Goal: Information Seeking & Learning: Learn about a topic

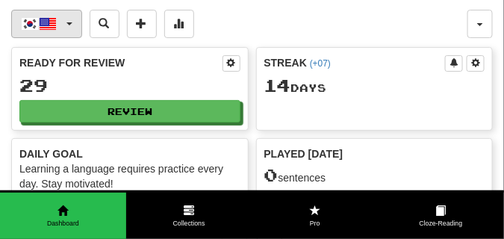
click at [67, 22] on span "button" at bounding box center [69, 23] width 6 height 3
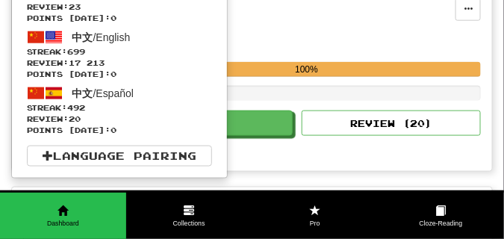
scroll to position [299, 0]
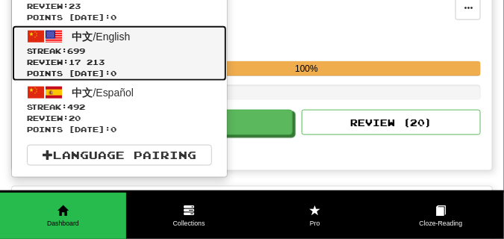
click at [72, 37] on span "中文" at bounding box center [82, 37] width 21 height 12
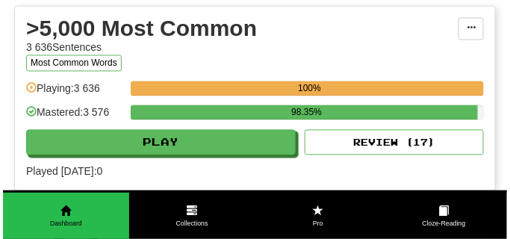
scroll to position [1494, 0]
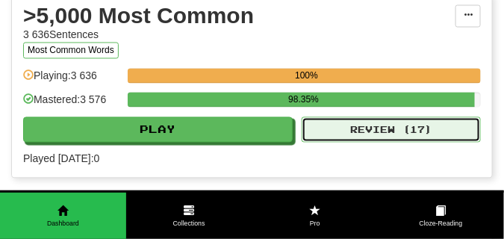
click at [351, 133] on button "Review ( 17 )" at bounding box center [391, 129] width 179 height 25
select select "**"
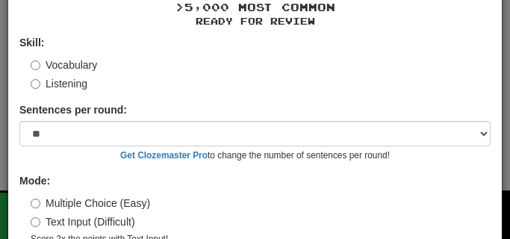
scroll to position [120, 0]
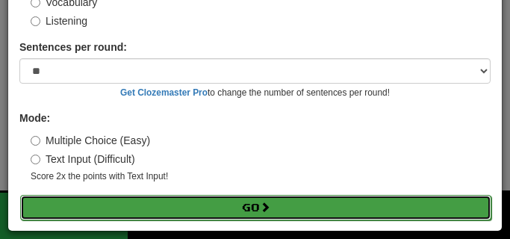
click at [194, 204] on button "Go" at bounding box center [255, 207] width 471 height 25
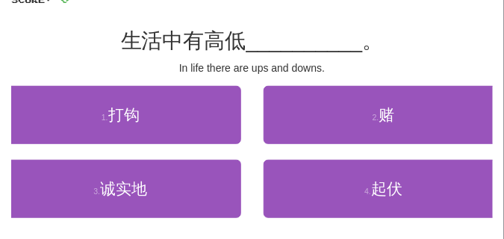
scroll to position [112, 0]
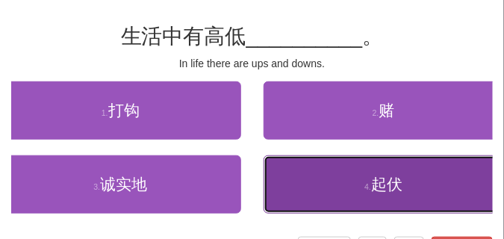
click at [338, 185] on button "4 . 起伏" at bounding box center [384, 184] width 241 height 58
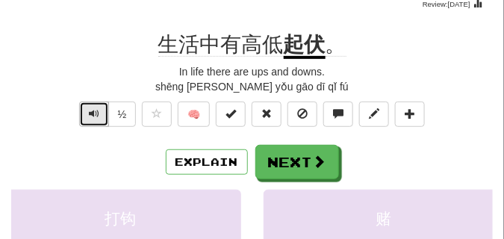
click at [93, 114] on span "Text-to-speech controls" at bounding box center [94, 113] width 10 height 10
click at [96, 114] on span "Text-to-speech controls" at bounding box center [94, 113] width 10 height 10
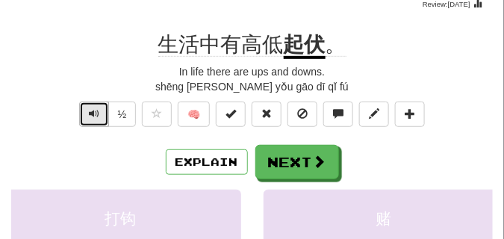
click at [96, 114] on span "Text-to-speech controls" at bounding box center [94, 113] width 10 height 10
click at [97, 116] on span "Text-to-speech controls" at bounding box center [94, 113] width 10 height 10
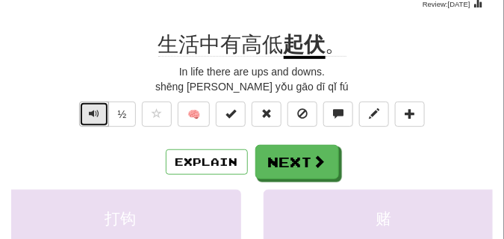
click at [97, 116] on span "Text-to-speech controls" at bounding box center [94, 113] width 10 height 10
click at [97, 115] on span "Text-to-speech controls" at bounding box center [94, 113] width 10 height 10
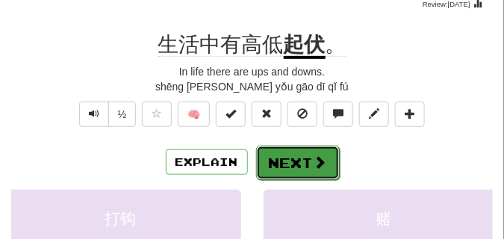
click at [274, 152] on button "Next" at bounding box center [298, 163] width 84 height 34
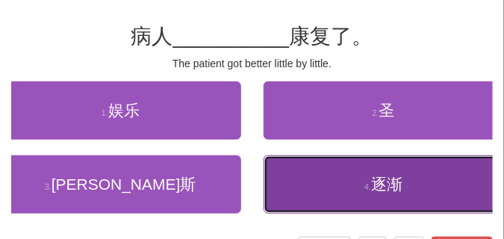
click at [377, 186] on span "逐渐" at bounding box center [386, 184] width 31 height 17
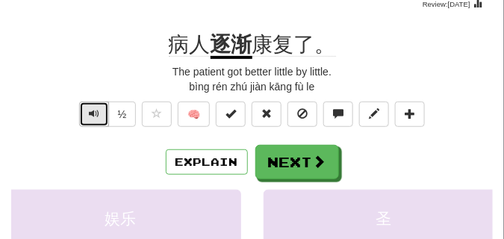
click at [90, 111] on span "Text-to-speech controls" at bounding box center [94, 113] width 10 height 10
click at [96, 111] on span "Text-to-speech controls" at bounding box center [94, 113] width 10 height 10
click at [97, 111] on span "Text-to-speech controls" at bounding box center [94, 113] width 10 height 10
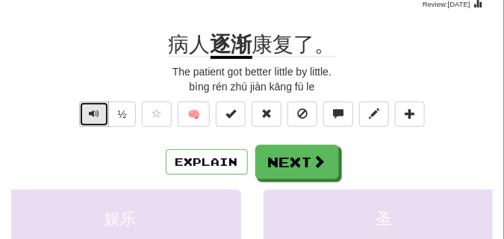
click at [97, 111] on span "Text-to-speech controls" at bounding box center [94, 113] width 10 height 10
click at [96, 111] on span "Text-to-speech controls" at bounding box center [94, 113] width 10 height 10
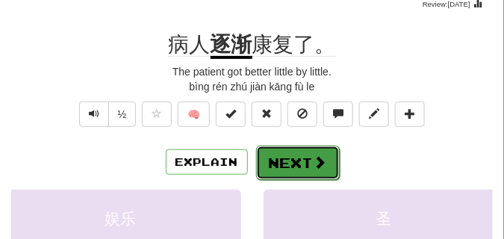
click at [276, 154] on button "Next" at bounding box center [298, 163] width 84 height 34
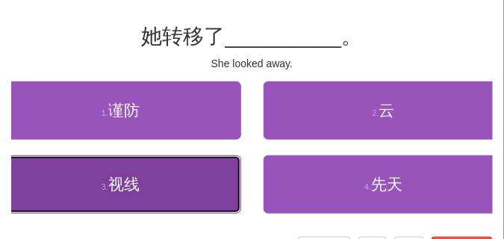
click at [197, 185] on button "3 . 视线" at bounding box center [120, 184] width 241 height 58
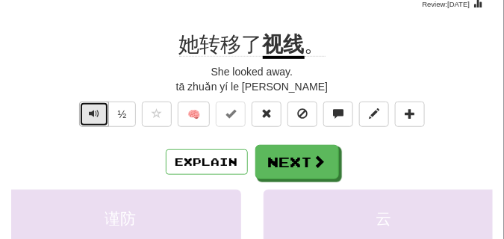
click at [89, 114] on span "Text-to-speech controls" at bounding box center [94, 113] width 10 height 10
click at [91, 118] on span "Text-to-speech controls" at bounding box center [94, 113] width 10 height 10
click at [91, 117] on span "Text-to-speech controls" at bounding box center [94, 113] width 10 height 10
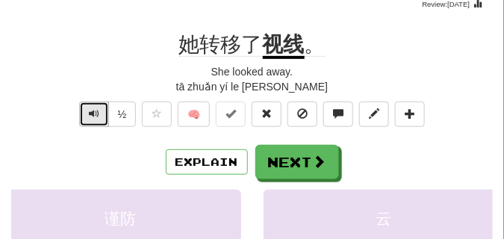
click at [93, 116] on span "Text-to-speech controls" at bounding box center [94, 113] width 10 height 10
click at [94, 116] on span "Text-to-speech controls" at bounding box center [94, 113] width 10 height 10
click at [95, 116] on span "Text-to-speech controls" at bounding box center [94, 113] width 10 height 10
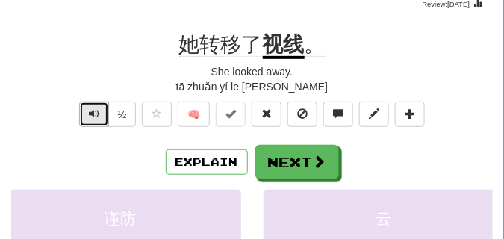
click at [95, 116] on span "Text-to-speech controls" at bounding box center [94, 113] width 10 height 10
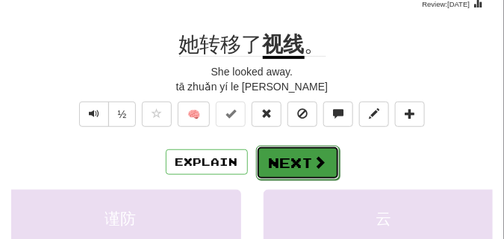
click at [293, 159] on button "Next" at bounding box center [298, 163] width 84 height 34
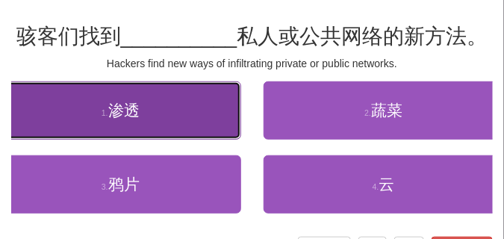
click at [167, 110] on button "1 . 渗透" at bounding box center [120, 110] width 241 height 58
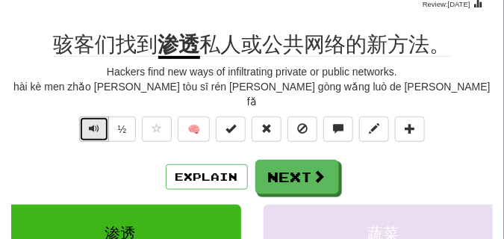
click at [96, 123] on span "Text-to-speech controls" at bounding box center [94, 128] width 10 height 10
click at [95, 123] on span "Text-to-speech controls" at bounding box center [94, 128] width 10 height 10
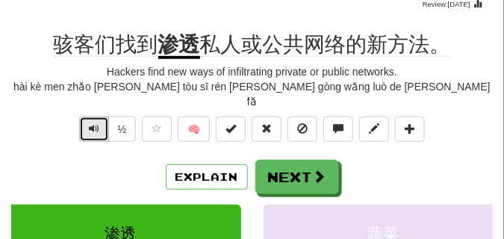
click at [95, 123] on span "Text-to-speech controls" at bounding box center [94, 128] width 10 height 10
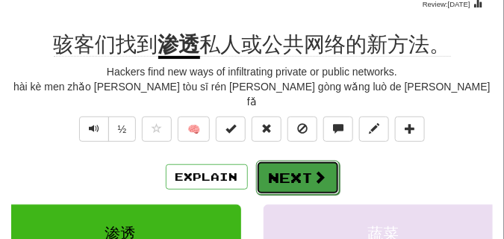
click at [281, 161] on button "Next" at bounding box center [298, 178] width 84 height 34
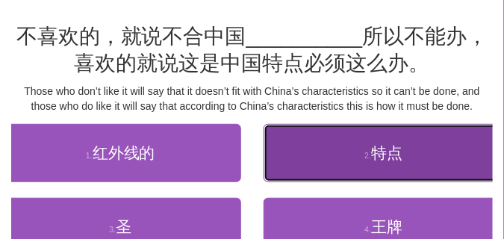
click at [327, 150] on button "2 . 特点" at bounding box center [384, 153] width 241 height 58
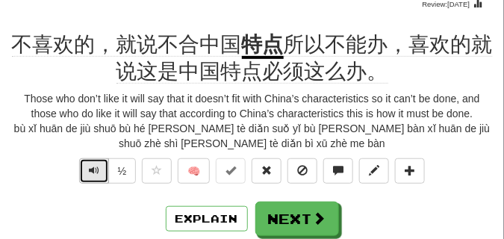
click at [93, 172] on span "Text-to-speech controls" at bounding box center [94, 170] width 10 height 10
click at [99, 169] on button "Text-to-speech controls" at bounding box center [94, 170] width 30 height 25
click at [91, 172] on span "Text-to-speech controls" at bounding box center [94, 170] width 10 height 10
click at [96, 174] on span "Text-to-speech controls" at bounding box center [94, 170] width 10 height 10
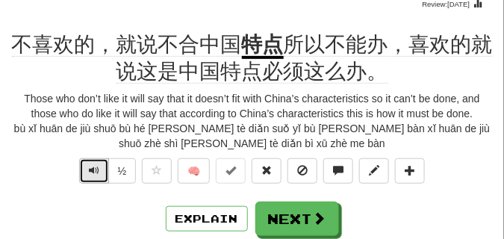
click at [102, 173] on button "Text-to-speech controls" at bounding box center [94, 170] width 30 height 25
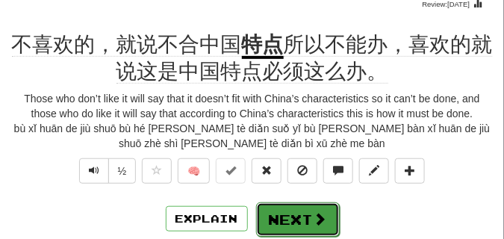
click at [278, 217] on button "Next" at bounding box center [298, 219] width 84 height 34
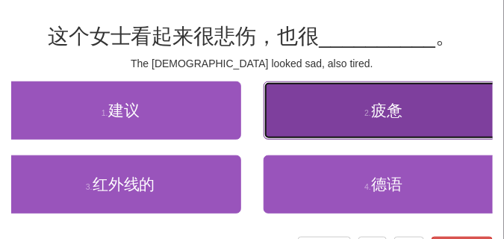
click at [320, 116] on button "2 . 疲惫" at bounding box center [384, 110] width 241 height 58
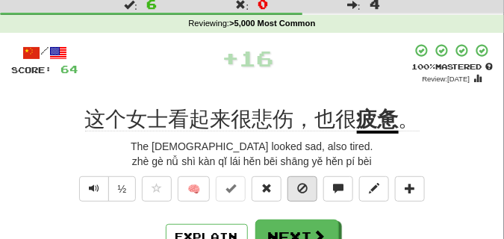
scroll to position [75, 0]
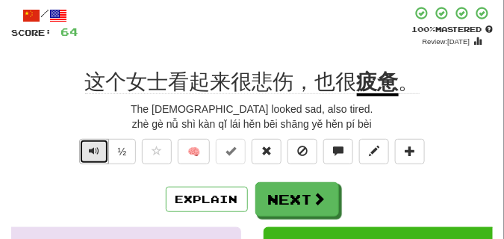
click at [99, 150] on button "Text-to-speech controls" at bounding box center [94, 151] width 30 height 25
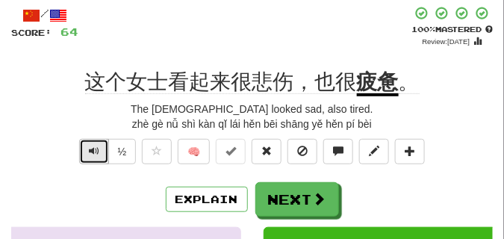
click at [99, 150] on button "Text-to-speech controls" at bounding box center [94, 151] width 30 height 25
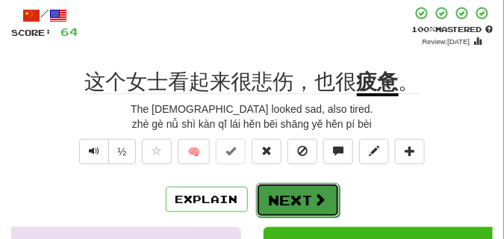
click at [291, 188] on button "Next" at bounding box center [298, 200] width 84 height 34
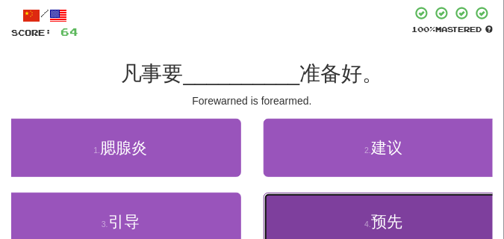
click at [312, 218] on button "4 . 预先" at bounding box center [384, 222] width 241 height 58
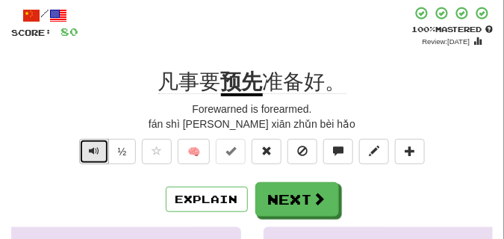
click at [90, 149] on span "Text-to-speech controls" at bounding box center [94, 151] width 10 height 10
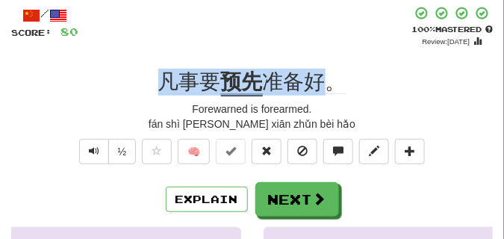
drag, startPoint x: 160, startPoint y: 84, endPoint x: 318, endPoint y: 93, distance: 158.6
click at [321, 94] on div "凡事要 预先 准备好。" at bounding box center [252, 82] width 482 height 27
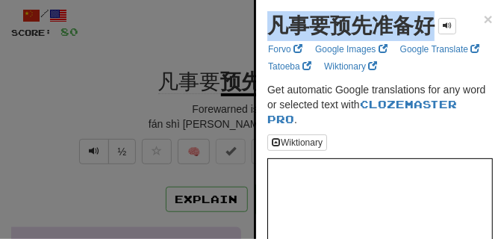
drag, startPoint x: 273, startPoint y: 33, endPoint x: 435, endPoint y: 34, distance: 161.4
click at [435, 34] on strong "凡事要预先准备好" at bounding box center [350, 25] width 167 height 23
copy strong "凡事要预先准备好"
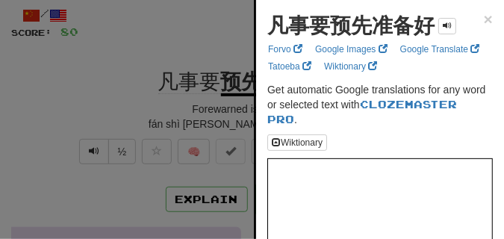
click at [75, 135] on div at bounding box center [252, 119] width 504 height 239
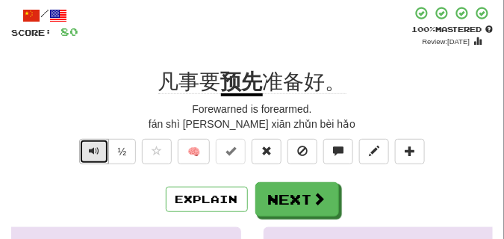
click at [87, 151] on button "Text-to-speech controls" at bounding box center [94, 151] width 30 height 25
click at [87, 150] on button "Text-to-speech controls" at bounding box center [94, 151] width 30 height 25
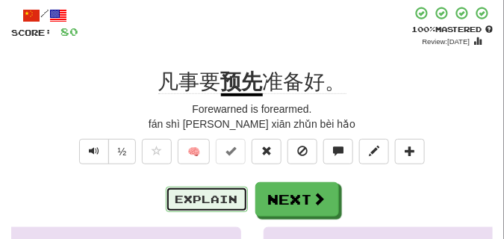
click at [199, 190] on button "Explain" at bounding box center [207, 199] width 82 height 25
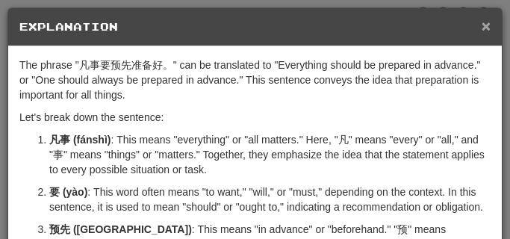
click at [482, 28] on span "×" at bounding box center [486, 25] width 9 height 17
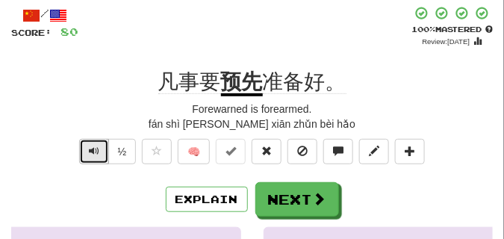
click at [89, 152] on span "Text-to-speech controls" at bounding box center [94, 151] width 10 height 10
click at [89, 151] on span "Text-to-speech controls" at bounding box center [94, 151] width 10 height 10
click at [91, 149] on span "Text-to-speech controls" at bounding box center [94, 151] width 10 height 10
click at [95, 152] on span "Text-to-speech controls" at bounding box center [94, 151] width 10 height 10
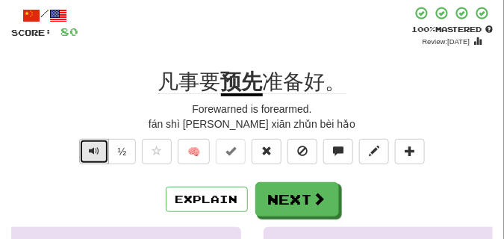
click at [95, 152] on span "Text-to-speech controls" at bounding box center [94, 151] width 10 height 10
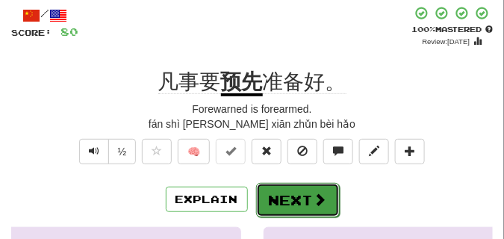
click at [267, 187] on button "Next" at bounding box center [298, 200] width 84 height 34
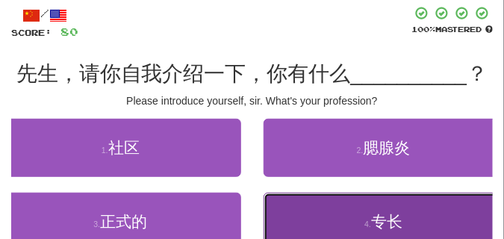
click at [314, 216] on button "4 . 专长" at bounding box center [384, 222] width 241 height 58
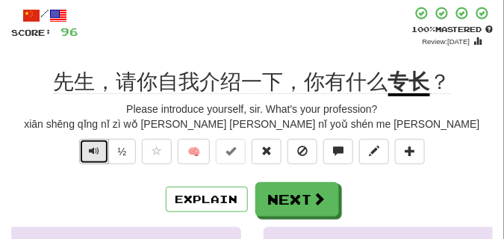
click at [86, 147] on button "Text-to-speech controls" at bounding box center [94, 151] width 30 height 25
click at [93, 155] on span "Text-to-speech controls" at bounding box center [94, 151] width 10 height 10
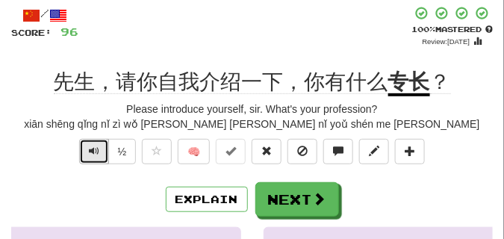
click at [93, 155] on span "Text-to-speech controls" at bounding box center [94, 151] width 10 height 10
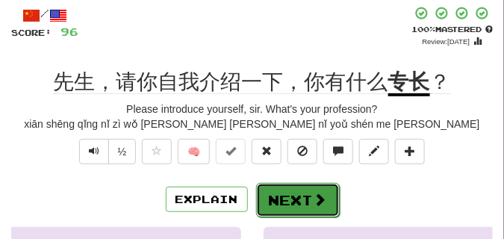
click at [322, 196] on span at bounding box center [320, 199] width 13 height 13
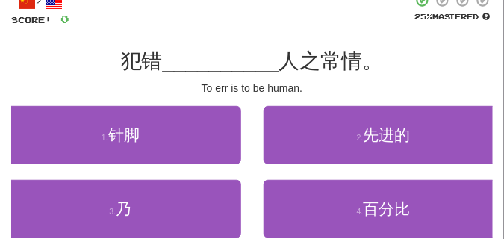
scroll to position [75, 0]
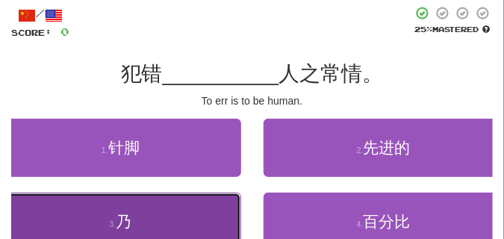
click at [112, 217] on button "3 . 乃" at bounding box center [120, 222] width 241 height 58
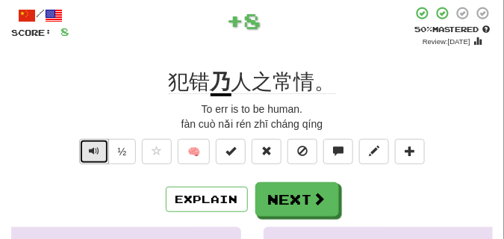
click at [99, 158] on button "Text-to-speech controls" at bounding box center [94, 151] width 30 height 25
click at [96, 152] on span "Text-to-speech controls" at bounding box center [94, 151] width 10 height 10
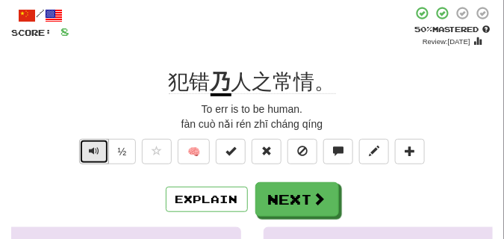
click at [96, 151] on span "Text-to-speech controls" at bounding box center [94, 151] width 10 height 10
click at [96, 150] on span "Text-to-speech controls" at bounding box center [94, 151] width 10 height 10
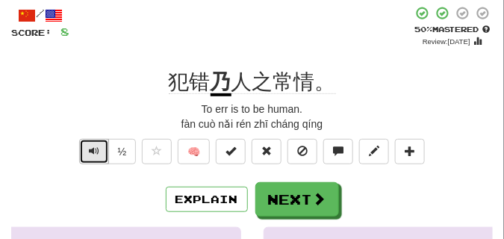
click at [96, 150] on span "Text-to-speech controls" at bounding box center [94, 151] width 10 height 10
click at [95, 152] on span "Text-to-speech controls" at bounding box center [94, 151] width 10 height 10
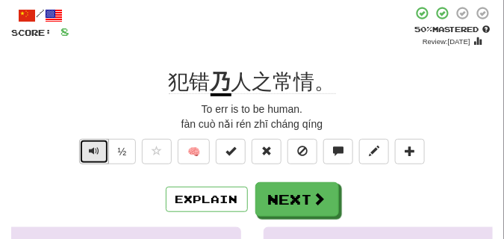
click at [95, 152] on span "Text-to-speech controls" at bounding box center [94, 151] width 10 height 10
click at [89, 149] on span "Text-to-speech controls" at bounding box center [94, 151] width 10 height 10
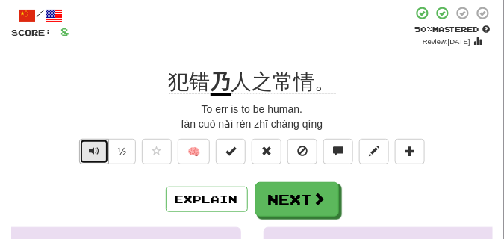
click at [90, 148] on span "Text-to-speech controls" at bounding box center [94, 151] width 10 height 10
click at [91, 149] on span "Text-to-speech controls" at bounding box center [94, 151] width 10 height 10
click at [92, 149] on span "Text-to-speech controls" at bounding box center [94, 151] width 10 height 10
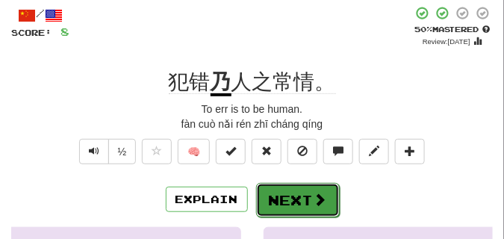
click at [284, 193] on button "Next" at bounding box center [298, 200] width 84 height 34
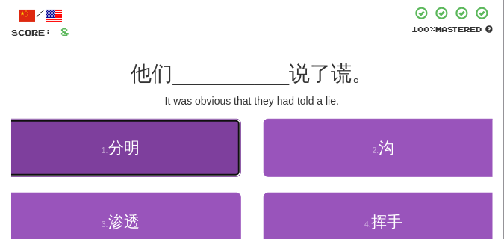
click at [185, 154] on button "1 . 分明" at bounding box center [120, 148] width 241 height 58
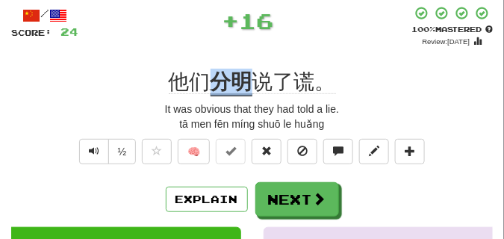
drag, startPoint x: 215, startPoint y: 79, endPoint x: 250, endPoint y: 81, distance: 35.1
click at [250, 81] on u "分明" at bounding box center [232, 83] width 42 height 26
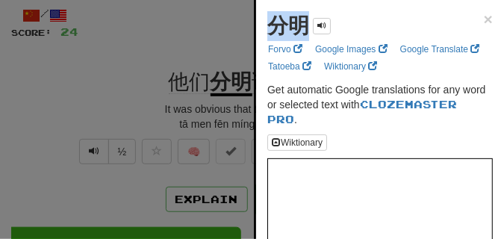
drag, startPoint x: 269, startPoint y: 27, endPoint x: 306, endPoint y: 28, distance: 36.6
click at [306, 28] on strong "分明" at bounding box center [288, 25] width 42 height 23
copy strong "分明"
click at [190, 47] on div at bounding box center [252, 119] width 504 height 239
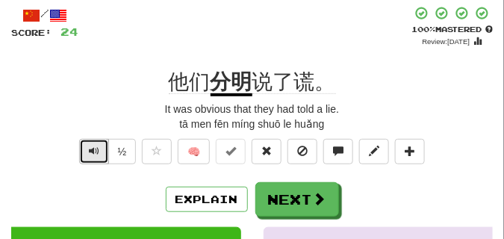
click at [87, 151] on button "Text-to-speech controls" at bounding box center [94, 151] width 30 height 25
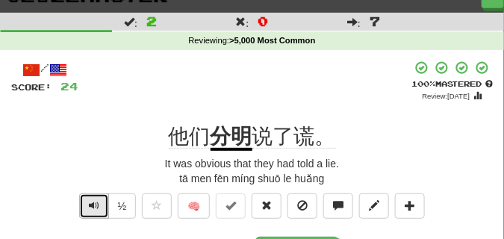
scroll to position [37, 0]
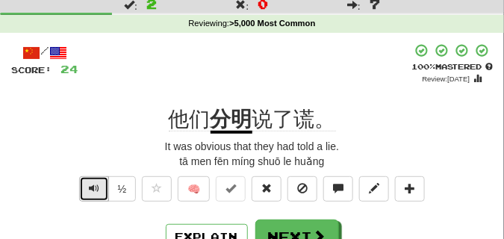
click at [99, 185] on button "Text-to-speech controls" at bounding box center [94, 188] width 30 height 25
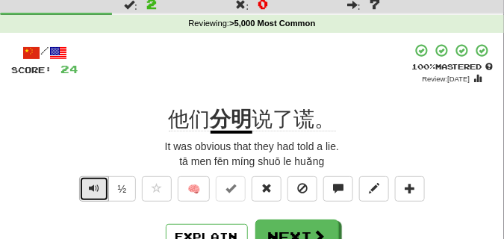
click at [99, 185] on button "Text-to-speech controls" at bounding box center [94, 188] width 30 height 25
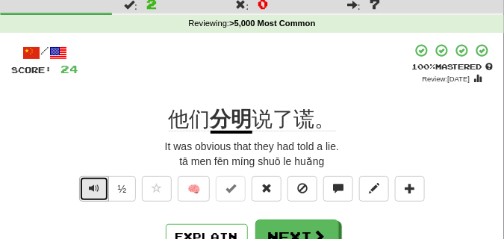
click at [99, 185] on button "Text-to-speech controls" at bounding box center [94, 188] width 30 height 25
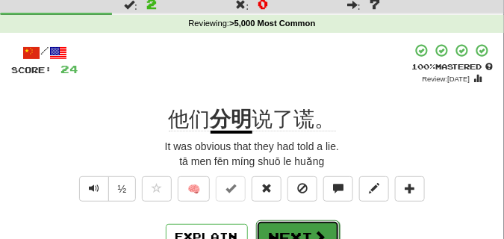
click at [264, 226] on button "Next" at bounding box center [298, 237] width 84 height 34
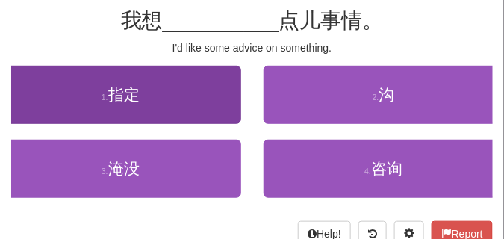
scroll to position [149, 0]
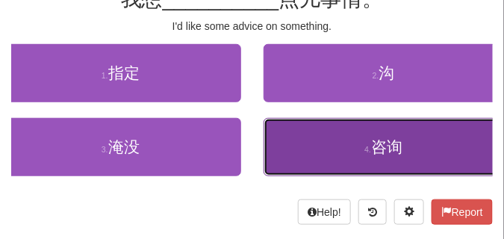
click at [285, 142] on button "4 . 咨询" at bounding box center [384, 147] width 241 height 58
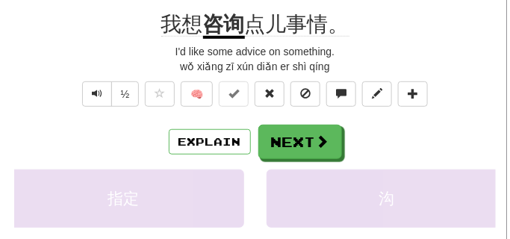
scroll to position [120, 0]
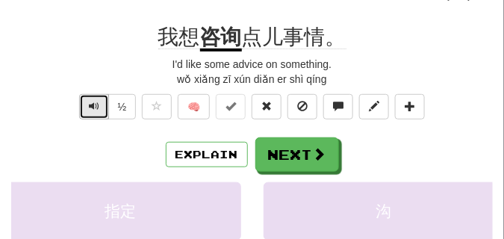
click at [91, 110] on span "Text-to-speech controls" at bounding box center [94, 106] width 10 height 10
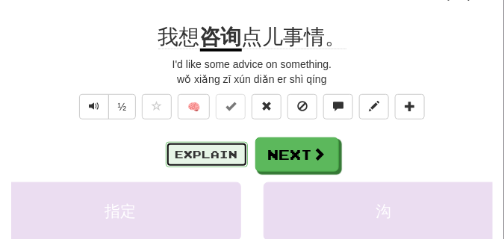
click at [199, 155] on button "Explain" at bounding box center [207, 154] width 82 height 25
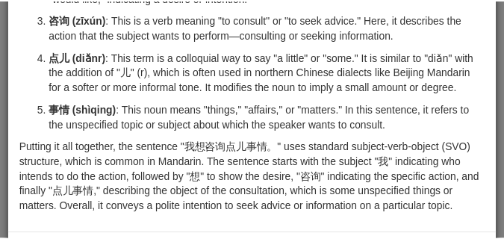
scroll to position [207, 0]
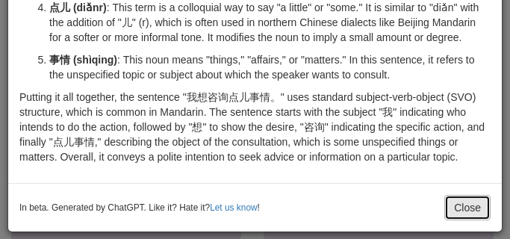
click at [454, 208] on button "Close" at bounding box center [467, 207] width 46 height 25
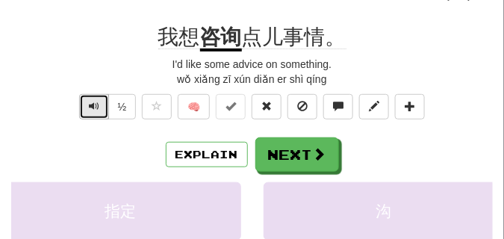
click at [89, 110] on span "Text-to-speech controls" at bounding box center [94, 106] width 10 height 10
click at [91, 103] on span "Text-to-speech controls" at bounding box center [94, 106] width 10 height 10
click at [91, 102] on span "Text-to-speech controls" at bounding box center [94, 106] width 10 height 10
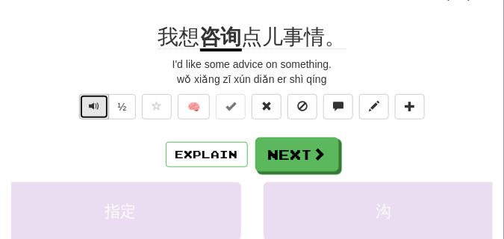
click at [91, 102] on span "Text-to-speech controls" at bounding box center [94, 106] width 10 height 10
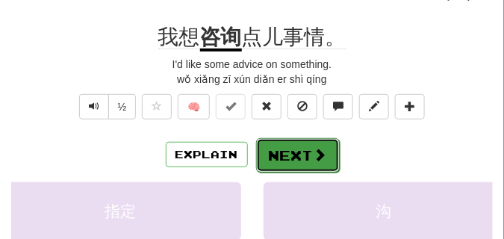
click at [305, 153] on button "Next" at bounding box center [298, 155] width 84 height 34
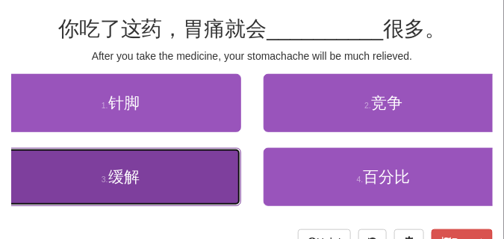
click at [171, 181] on button "3 . 缓解" at bounding box center [120, 177] width 241 height 58
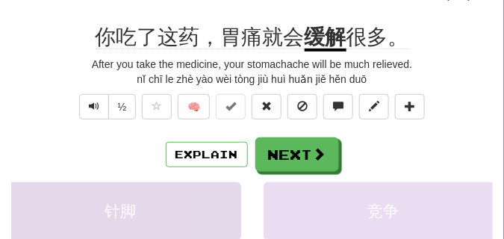
scroll to position [127, 0]
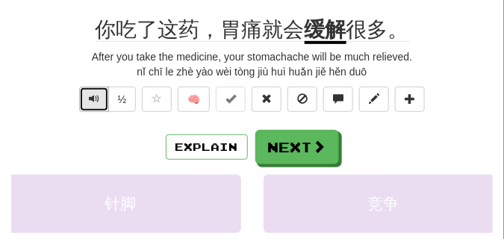
click at [93, 96] on span "Text-to-speech controls" at bounding box center [94, 98] width 10 height 10
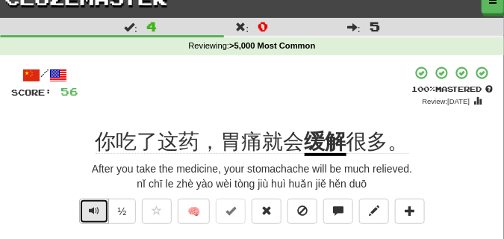
scroll to position [52, 0]
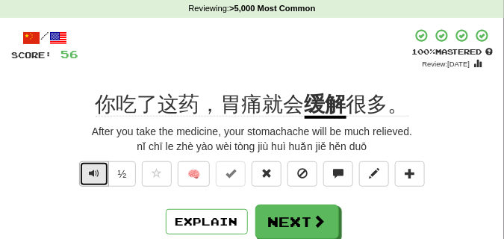
click at [94, 168] on span "Text-to-speech controls" at bounding box center [94, 173] width 10 height 10
click at [96, 176] on span "Text-to-speech controls" at bounding box center [94, 173] width 10 height 10
click at [93, 172] on span "Text-to-speech controls" at bounding box center [94, 173] width 10 height 10
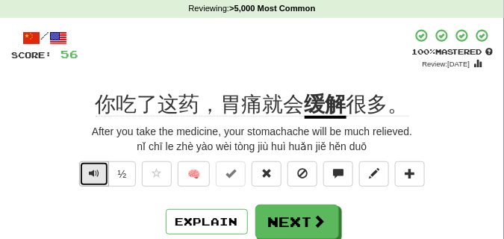
click at [93, 172] on span "Text-to-speech controls" at bounding box center [94, 173] width 10 height 10
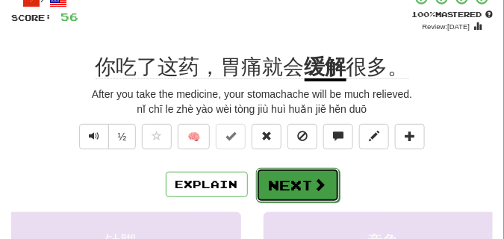
click at [305, 173] on button "Next" at bounding box center [298, 185] width 84 height 34
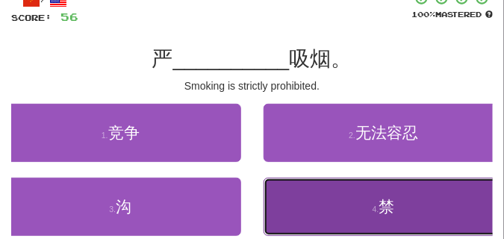
click at [338, 200] on button "4 . 禁" at bounding box center [384, 207] width 241 height 58
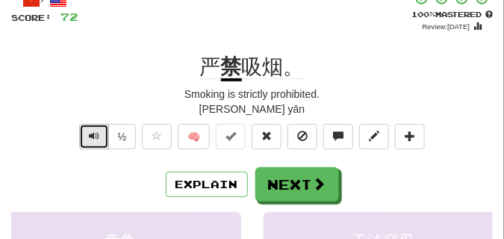
click at [95, 139] on span "Text-to-speech controls" at bounding box center [94, 136] width 10 height 10
click at [99, 137] on button "Text-to-speech controls" at bounding box center [94, 136] width 30 height 25
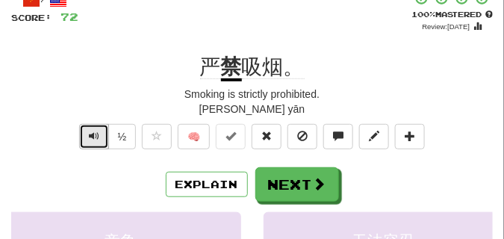
click at [99, 137] on button "Text-to-speech controls" at bounding box center [94, 136] width 30 height 25
click at [98, 136] on span "Text-to-speech controls" at bounding box center [94, 136] width 10 height 10
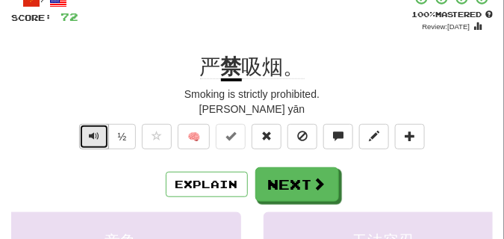
click at [98, 136] on span "Text-to-speech controls" at bounding box center [94, 136] width 10 height 10
click at [86, 137] on button "Text-to-speech controls" at bounding box center [94, 136] width 30 height 25
click at [87, 137] on button "Text-to-speech controls" at bounding box center [94, 136] width 30 height 25
click at [87, 136] on button "Text-to-speech controls" at bounding box center [94, 136] width 30 height 25
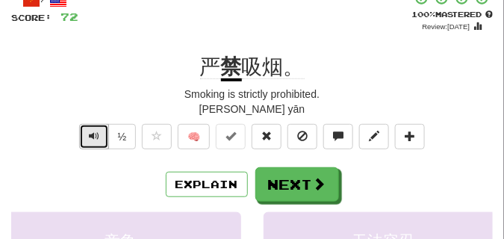
click at [87, 136] on button "Text-to-speech controls" at bounding box center [94, 136] width 30 height 25
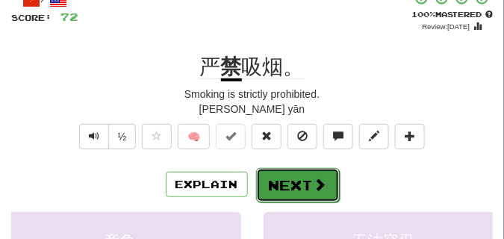
click at [295, 173] on button "Next" at bounding box center [298, 185] width 84 height 34
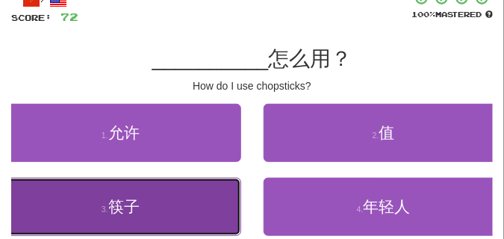
click at [199, 207] on button "3 . 筷子" at bounding box center [120, 207] width 241 height 58
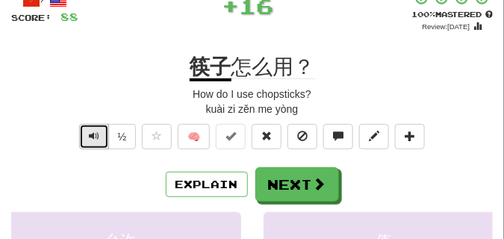
click at [93, 137] on span "Text-to-speech controls" at bounding box center [94, 136] width 10 height 10
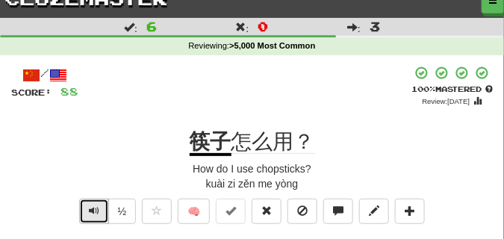
scroll to position [52, 0]
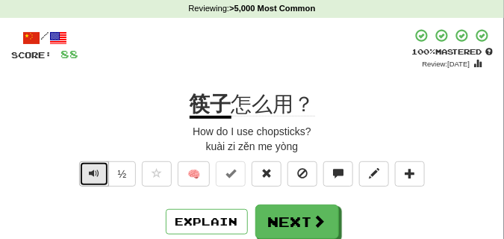
click at [96, 174] on span "Text-to-speech controls" at bounding box center [94, 173] width 10 height 10
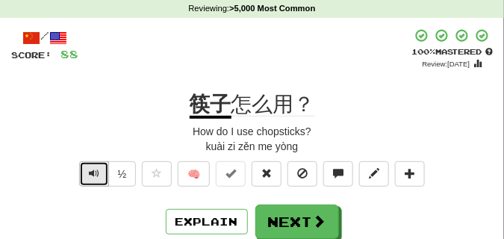
click at [96, 174] on span "Text-to-speech controls" at bounding box center [94, 173] width 10 height 10
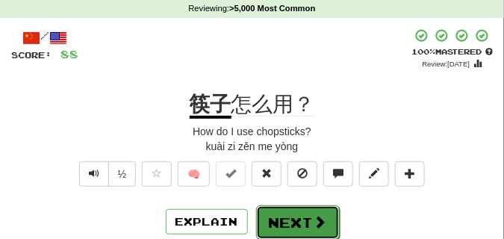
click at [282, 217] on button "Next" at bounding box center [298, 222] width 84 height 34
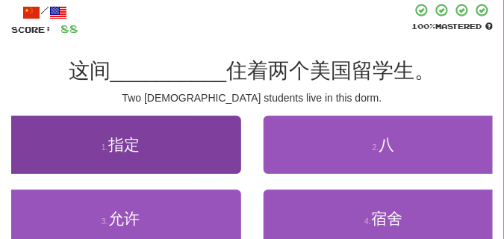
scroll to position [90, 0]
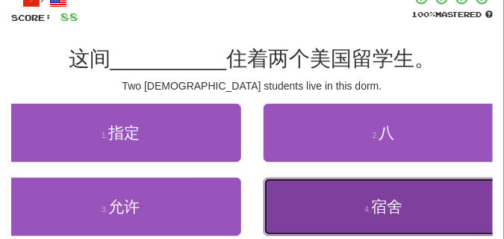
click at [332, 210] on button "4 . 宿舍" at bounding box center [384, 207] width 241 height 58
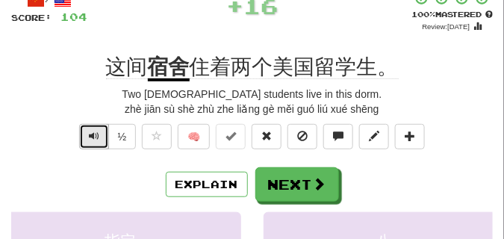
click at [89, 137] on span "Text-to-speech controls" at bounding box center [94, 136] width 10 height 10
click at [92, 137] on span "Text-to-speech controls" at bounding box center [94, 136] width 10 height 10
click at [93, 137] on span "Text-to-speech controls" at bounding box center [94, 136] width 10 height 10
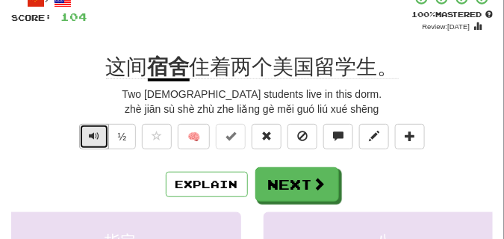
click at [93, 137] on span "Text-to-speech controls" at bounding box center [94, 136] width 10 height 10
click at [93, 135] on span "Text-to-speech controls" at bounding box center [94, 136] width 10 height 10
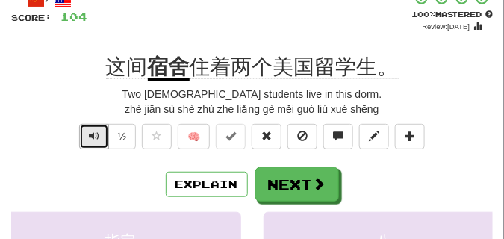
click at [93, 135] on span "Text-to-speech controls" at bounding box center [94, 136] width 10 height 10
click at [89, 132] on span "Text-to-speech controls" at bounding box center [94, 136] width 10 height 10
click at [90, 132] on span "Text-to-speech controls" at bounding box center [94, 136] width 10 height 10
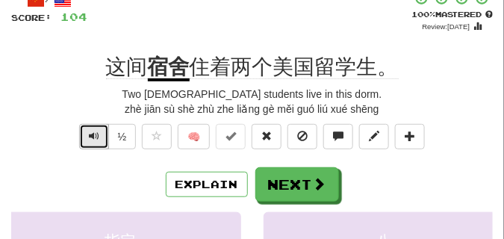
click at [90, 132] on span "Text-to-speech controls" at bounding box center [94, 136] width 10 height 10
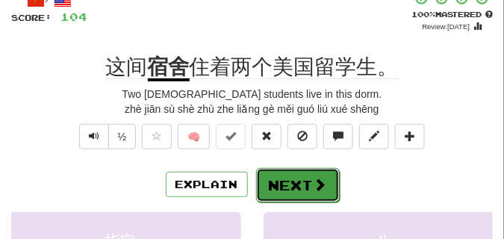
click at [291, 178] on button "Next" at bounding box center [298, 185] width 84 height 34
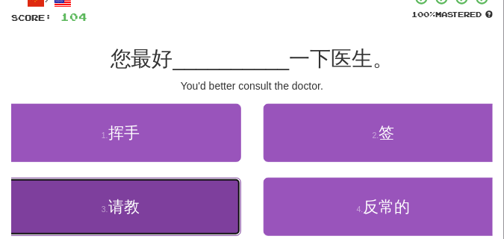
click at [105, 191] on button "3 . 请教" at bounding box center [120, 207] width 241 height 58
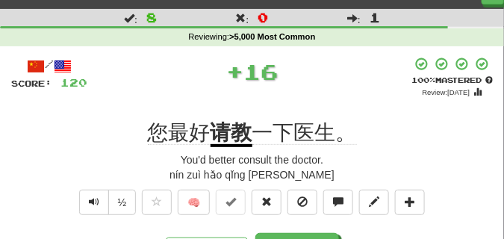
scroll to position [37, 0]
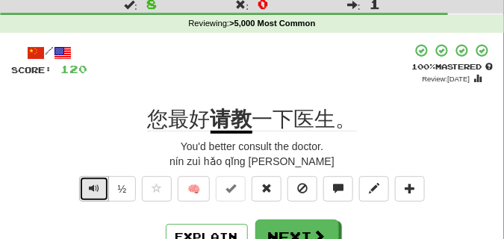
click at [87, 188] on button "Text-to-speech controls" at bounding box center [94, 188] width 30 height 25
click at [93, 188] on span "Text-to-speech controls" at bounding box center [94, 188] width 10 height 10
click at [93, 187] on span "Text-to-speech controls" at bounding box center [94, 188] width 10 height 10
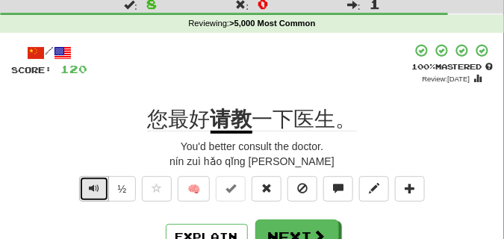
click at [93, 193] on span "Text-to-speech controls" at bounding box center [94, 188] width 10 height 10
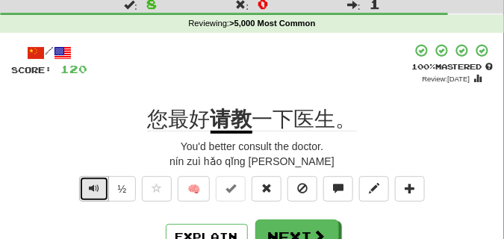
click at [93, 193] on span "Text-to-speech controls" at bounding box center [94, 188] width 10 height 10
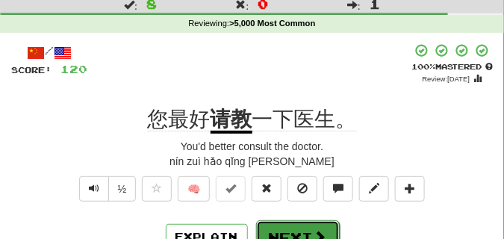
click at [275, 223] on button "Next" at bounding box center [298, 237] width 84 height 34
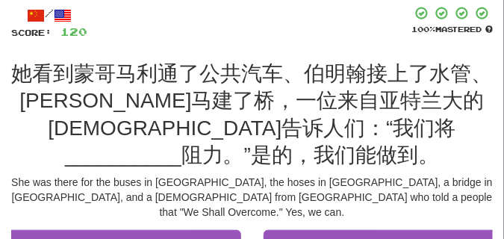
scroll to position [187, 0]
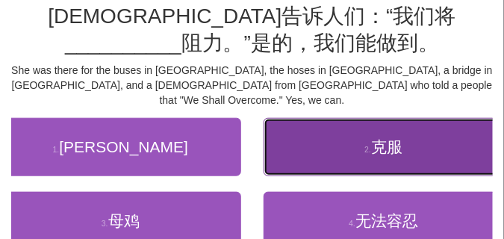
click at [325, 137] on button "2 . 克服" at bounding box center [384, 147] width 241 height 58
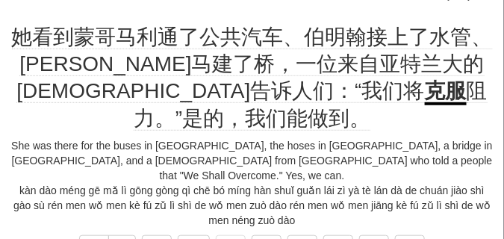
scroll to position [120, 0]
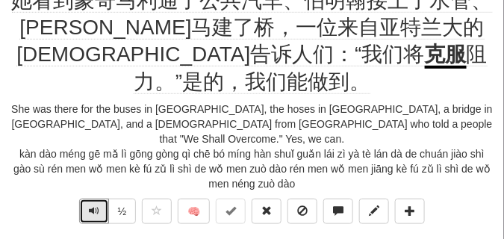
scroll to position [157, 0]
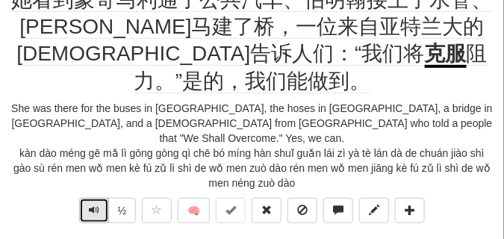
click at [89, 205] on span "Text-to-speech controls" at bounding box center [94, 210] width 10 height 10
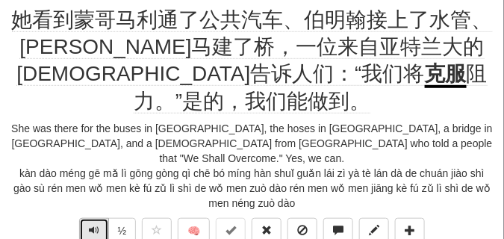
scroll to position [120, 0]
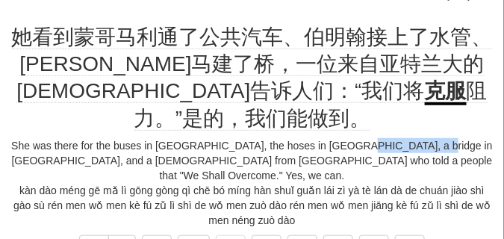
drag, startPoint x: 368, startPoint y: 120, endPoint x: 436, endPoint y: 120, distance: 68.0
click at [440, 138] on div "She was there for the buses in Montgomery, the hoses in Birmingham, a bridge in…" at bounding box center [252, 160] width 482 height 45
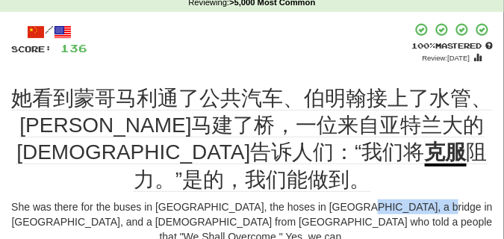
scroll to position [45, 0]
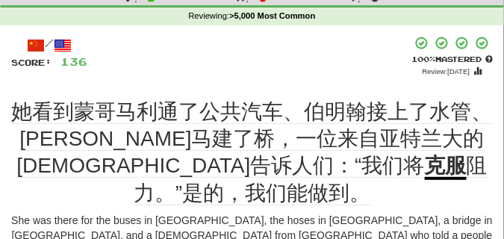
click at [136, 58] on div "+ 16" at bounding box center [249, 56] width 324 height 41
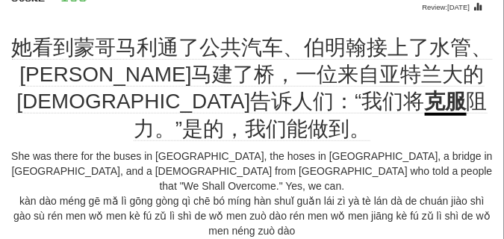
scroll to position [120, 0]
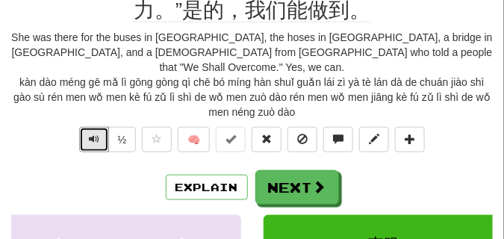
scroll to position [232, 0]
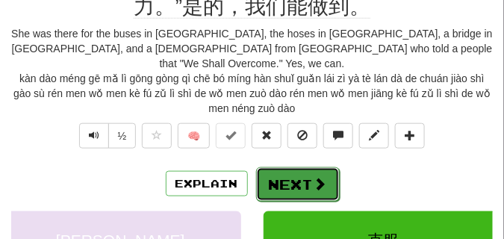
click at [278, 167] on button "Next" at bounding box center [298, 184] width 84 height 34
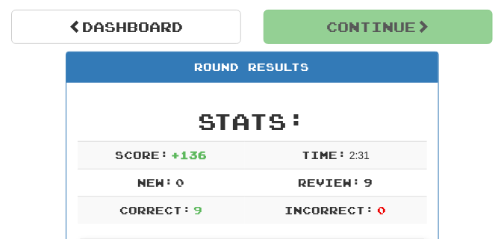
scroll to position [36, 0]
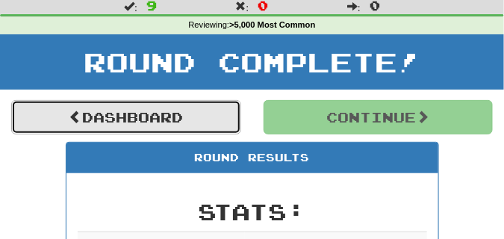
click at [186, 115] on link "Dashboard" at bounding box center [126, 117] width 230 height 34
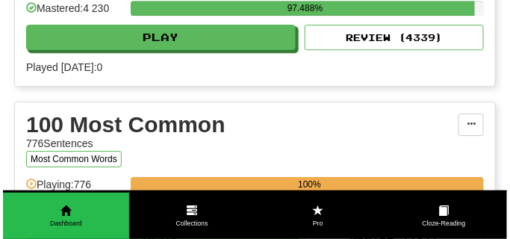
scroll to position [896, 0]
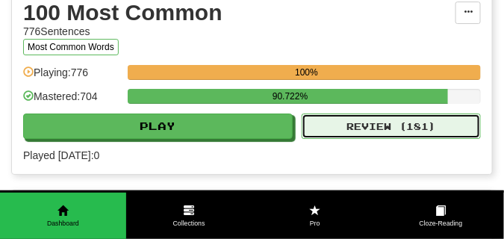
click at [388, 133] on button "Review ( 181 )" at bounding box center [391, 126] width 179 height 25
select select "**"
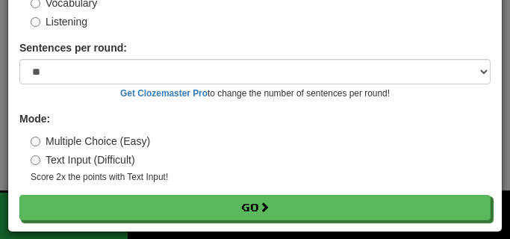
scroll to position [120, 0]
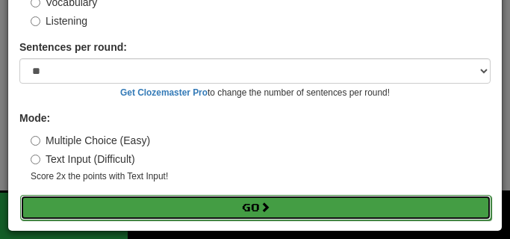
click at [285, 213] on button "Go" at bounding box center [255, 207] width 471 height 25
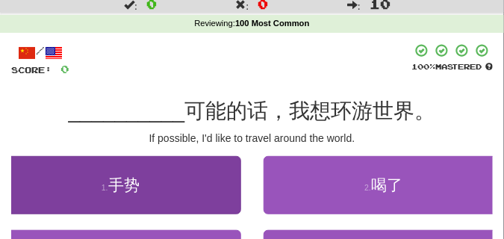
scroll to position [75, 0]
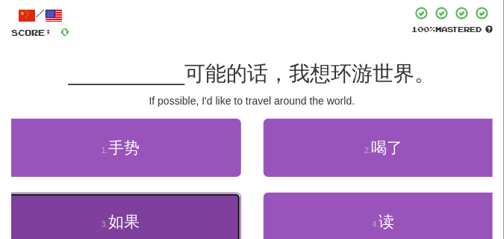
click at [167, 215] on button "3 . 如果" at bounding box center [120, 222] width 241 height 58
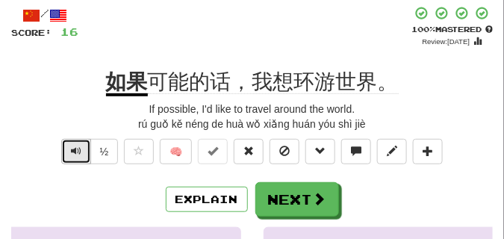
click at [75, 157] on button "Text-to-speech controls" at bounding box center [76, 151] width 30 height 25
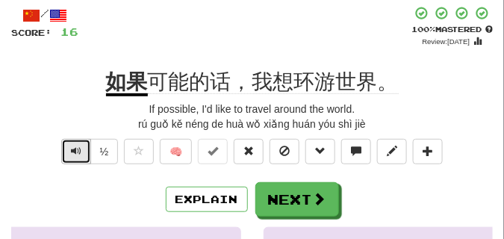
click at [77, 154] on span "Text-to-speech controls" at bounding box center [76, 151] width 10 height 10
click at [75, 152] on span "Text-to-speech controls" at bounding box center [76, 151] width 10 height 10
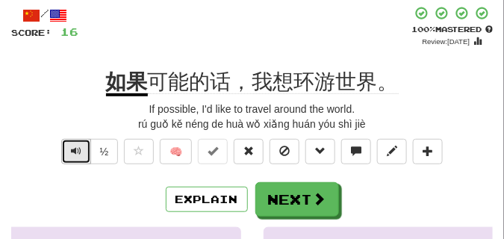
click at [75, 152] on span "Text-to-speech controls" at bounding box center [76, 151] width 10 height 10
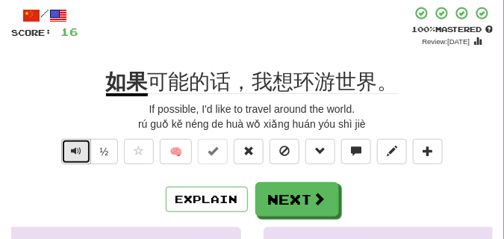
click at [73, 148] on span "Text-to-speech controls" at bounding box center [76, 151] width 10 height 10
click at [75, 151] on span "Text-to-speech controls" at bounding box center [76, 151] width 10 height 10
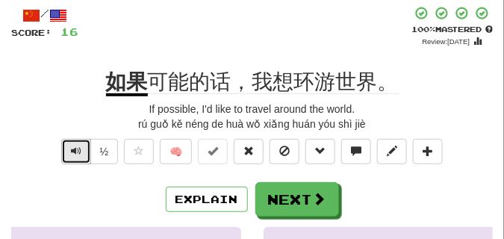
click at [75, 152] on span "Text-to-speech controls" at bounding box center [76, 151] width 10 height 10
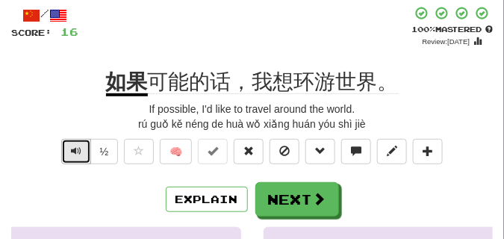
click at [75, 152] on span "Text-to-speech controls" at bounding box center [76, 151] width 10 height 10
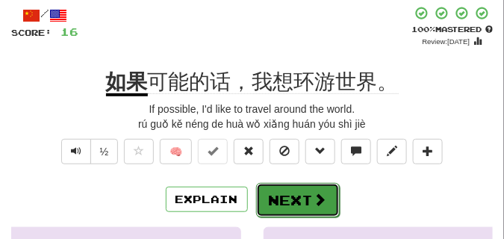
click at [276, 189] on button "Next" at bounding box center [298, 200] width 84 height 34
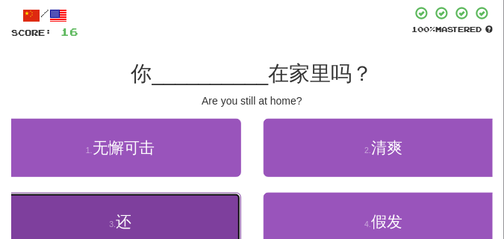
click at [205, 221] on button "3 . 还" at bounding box center [120, 222] width 241 height 58
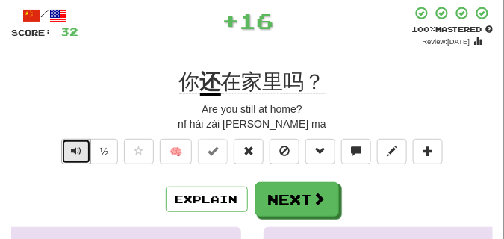
click at [75, 148] on span "Text-to-speech controls" at bounding box center [76, 151] width 10 height 10
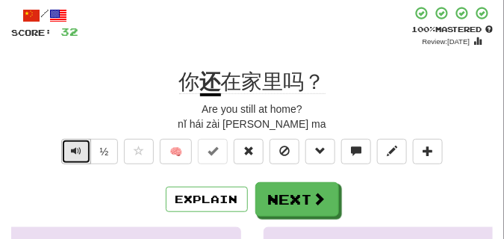
click at [75, 148] on span "Text-to-speech controls" at bounding box center [76, 151] width 10 height 10
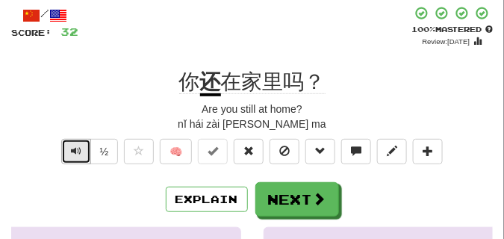
click at [75, 148] on span "Text-to-speech controls" at bounding box center [76, 151] width 10 height 10
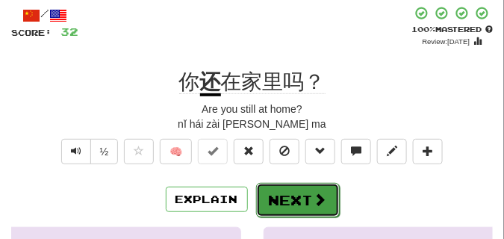
click at [285, 196] on button "Next" at bounding box center [298, 200] width 84 height 34
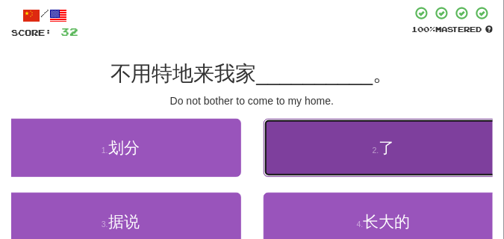
click at [339, 171] on button "2 . 了" at bounding box center [384, 148] width 241 height 58
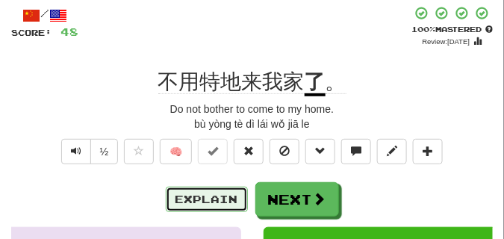
click at [203, 201] on button "Explain" at bounding box center [207, 199] width 82 height 25
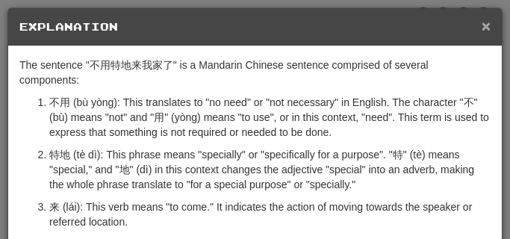
click at [482, 22] on span "×" at bounding box center [486, 25] width 9 height 17
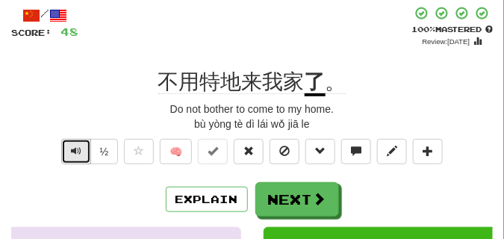
click at [67, 150] on button "Text-to-speech controls" at bounding box center [76, 151] width 30 height 25
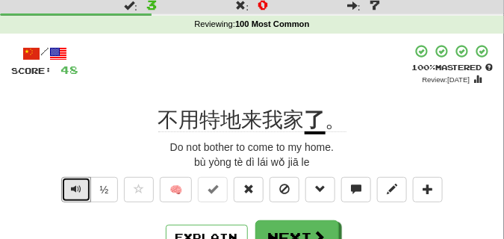
scroll to position [37, 0]
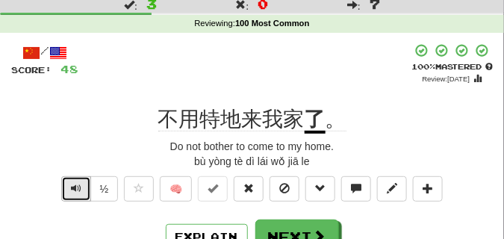
click at [71, 183] on span "Text-to-speech controls" at bounding box center [76, 188] width 10 height 10
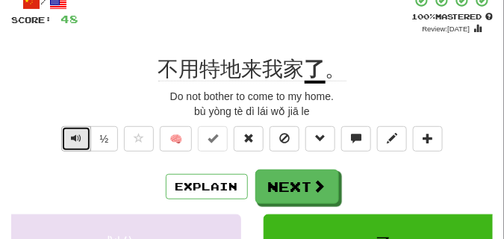
scroll to position [75, 0]
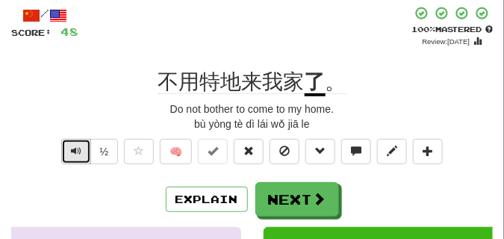
click at [69, 154] on button "Text-to-speech controls" at bounding box center [76, 151] width 30 height 25
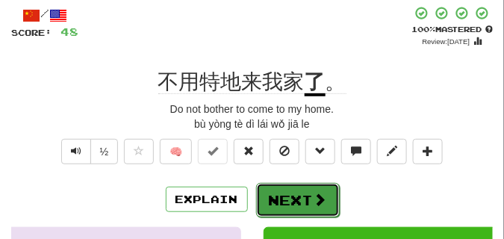
click at [287, 185] on button "Next" at bounding box center [298, 200] width 84 height 34
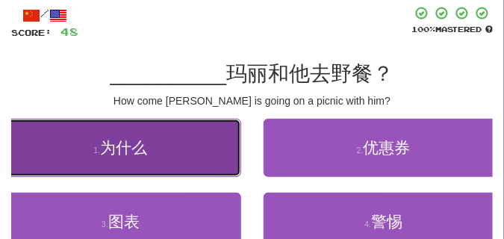
click at [196, 164] on button "1 . 为什么" at bounding box center [120, 148] width 241 height 58
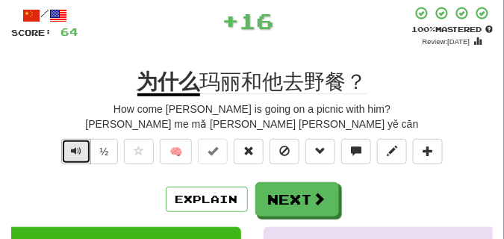
click at [71, 152] on span "Text-to-speech controls" at bounding box center [76, 151] width 10 height 10
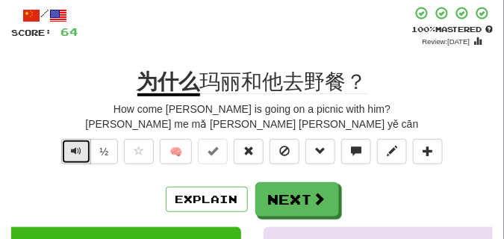
click at [71, 152] on span "Text-to-speech controls" at bounding box center [76, 151] width 10 height 10
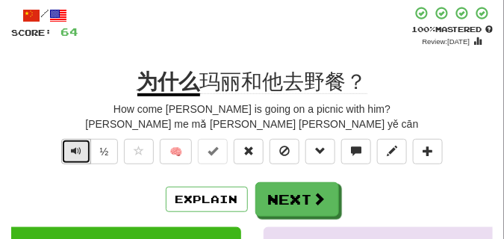
click at [71, 152] on span "Text-to-speech controls" at bounding box center [76, 151] width 10 height 10
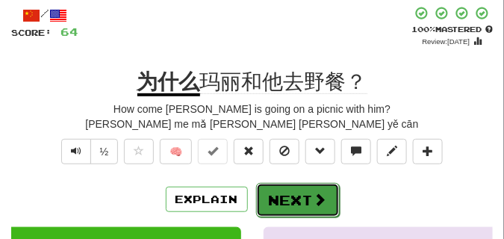
click at [276, 188] on button "Next" at bounding box center [298, 200] width 84 height 34
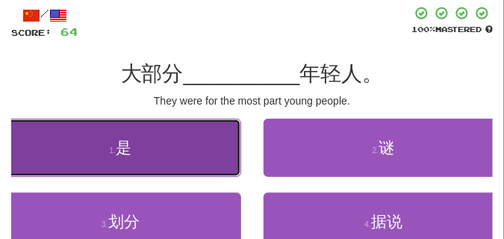
click at [66, 152] on button "1 . 是" at bounding box center [120, 148] width 241 height 58
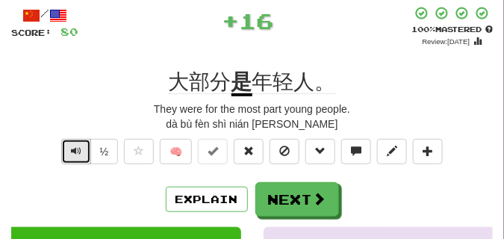
click at [78, 154] on span "Text-to-speech controls" at bounding box center [76, 151] width 10 height 10
click at [78, 153] on span "Text-to-speech controls" at bounding box center [76, 151] width 10 height 10
click at [77, 151] on span "Text-to-speech controls" at bounding box center [76, 151] width 10 height 10
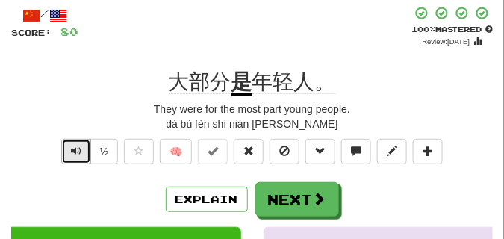
click at [77, 151] on span "Text-to-speech controls" at bounding box center [76, 151] width 10 height 10
click at [77, 150] on span "Text-to-speech controls" at bounding box center [76, 151] width 10 height 10
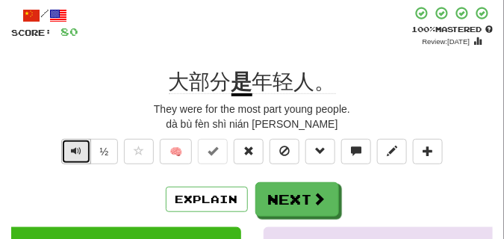
click at [77, 150] on span "Text-to-speech controls" at bounding box center [76, 151] width 10 height 10
click at [76, 150] on span "Text-to-speech controls" at bounding box center [76, 151] width 10 height 10
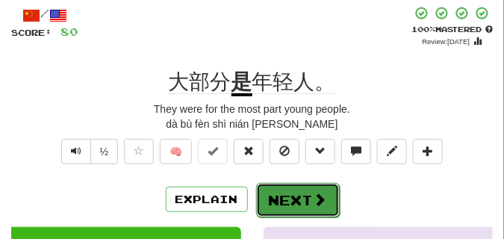
click at [271, 190] on button "Next" at bounding box center [298, 200] width 84 height 34
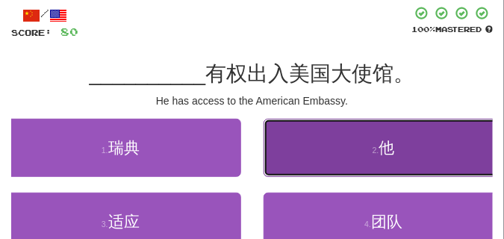
click at [292, 140] on button "2 . 他" at bounding box center [384, 148] width 241 height 58
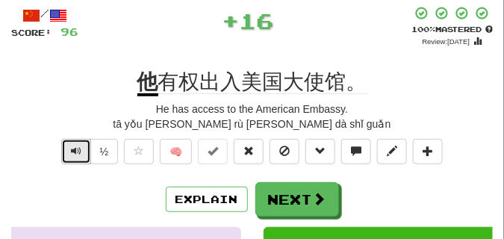
click at [74, 152] on span "Text-to-speech controls" at bounding box center [76, 151] width 10 height 10
click at [72, 146] on span "Text-to-speech controls" at bounding box center [76, 151] width 10 height 10
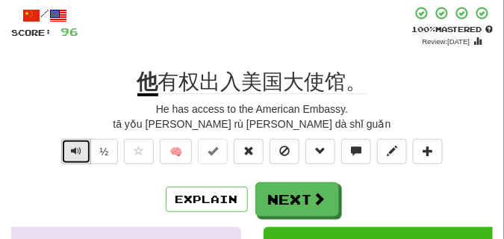
click at [75, 151] on span "Text-to-speech controls" at bounding box center [76, 151] width 10 height 10
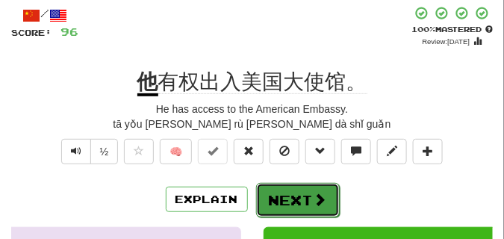
click at [294, 196] on button "Next" at bounding box center [298, 200] width 84 height 34
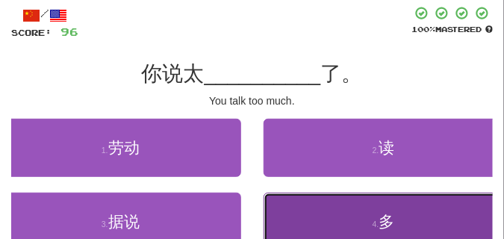
click at [312, 217] on button "4 . 多" at bounding box center [384, 222] width 241 height 58
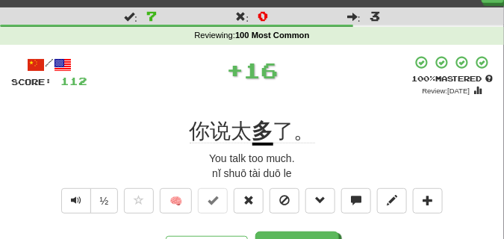
scroll to position [37, 0]
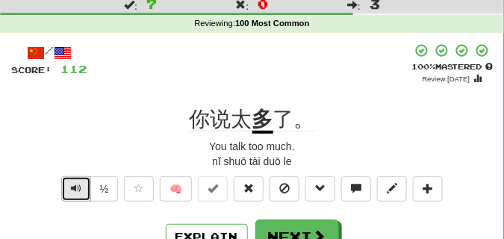
click at [76, 185] on span "Text-to-speech controls" at bounding box center [76, 188] width 10 height 10
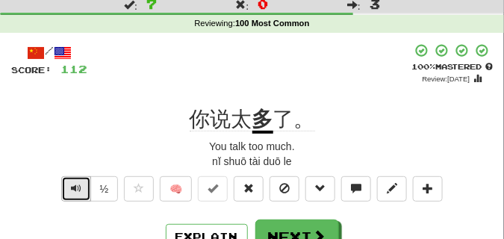
click at [76, 185] on span "Text-to-speech controls" at bounding box center [76, 188] width 10 height 10
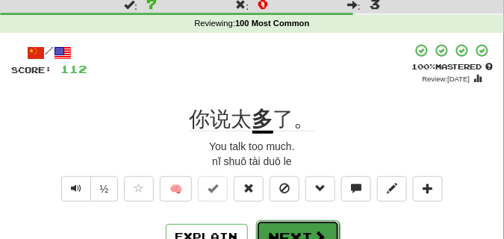
click at [280, 226] on button "Next" at bounding box center [298, 237] width 84 height 34
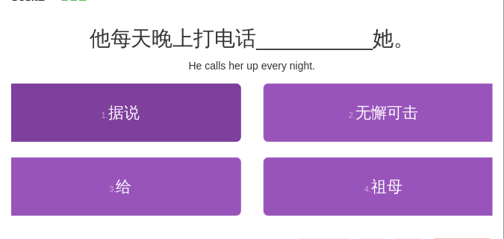
scroll to position [112, 0]
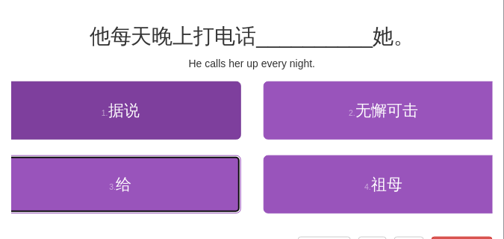
click at [197, 170] on button "3 . 给" at bounding box center [120, 184] width 241 height 58
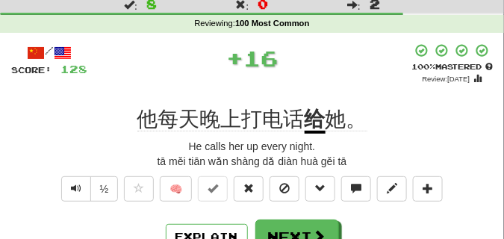
scroll to position [37, 0]
click at [79, 187] on span "Text-to-speech controls" at bounding box center [76, 188] width 10 height 10
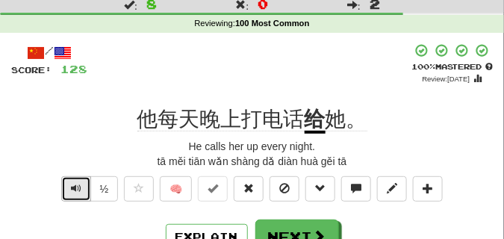
click at [79, 187] on span "Text-to-speech controls" at bounding box center [76, 188] width 10 height 10
click at [76, 187] on span "Text-to-speech controls" at bounding box center [76, 188] width 10 height 10
click at [77, 190] on span "Text-to-speech controls" at bounding box center [76, 188] width 10 height 10
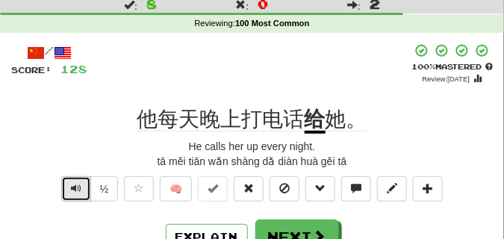
click at [77, 190] on span "Text-to-speech controls" at bounding box center [76, 188] width 10 height 10
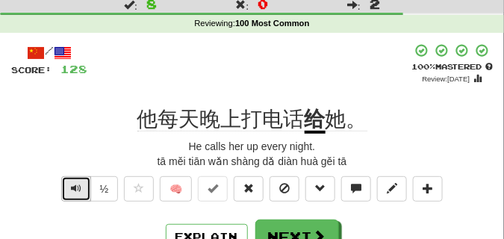
click at [77, 190] on span "Text-to-speech controls" at bounding box center [76, 188] width 10 height 10
click at [75, 187] on span "Text-to-speech controls" at bounding box center [76, 188] width 10 height 10
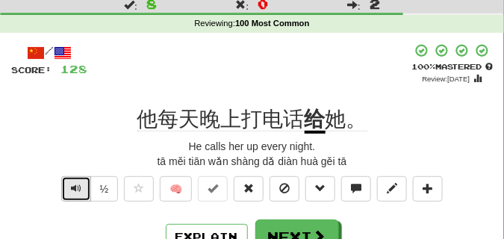
click at [75, 187] on span "Text-to-speech controls" at bounding box center [76, 188] width 10 height 10
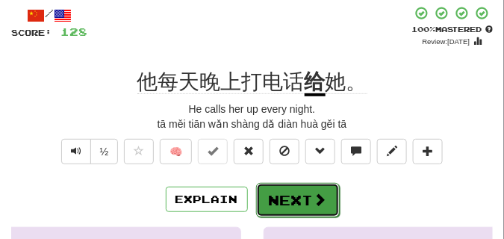
click at [296, 186] on button "Next" at bounding box center [298, 200] width 84 height 34
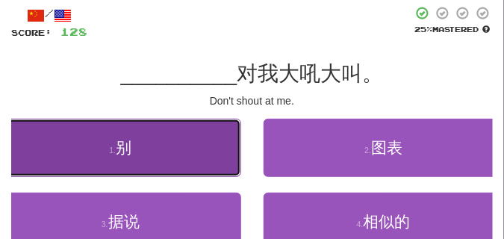
click at [107, 144] on button "1 . 别" at bounding box center [120, 148] width 241 height 58
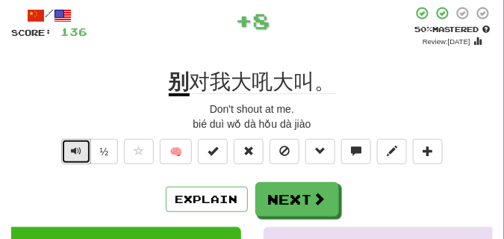
click at [71, 150] on span "Text-to-speech controls" at bounding box center [76, 151] width 10 height 10
click at [71, 149] on span "Text-to-speech controls" at bounding box center [76, 151] width 10 height 10
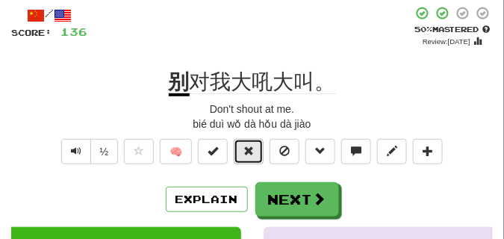
click at [239, 149] on button at bounding box center [249, 151] width 30 height 25
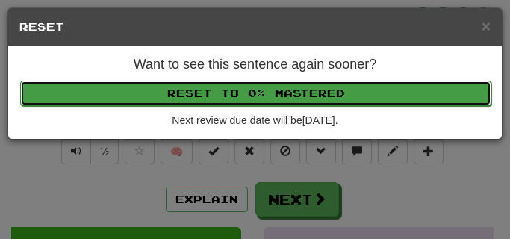
click at [239, 90] on button "Reset to 0% Mastered" at bounding box center [255, 93] width 471 height 25
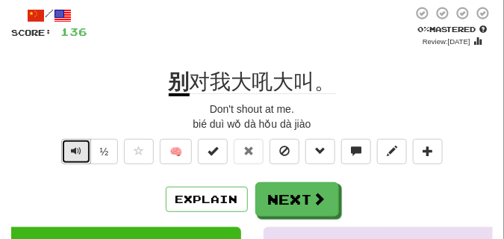
click at [81, 152] on button "Text-to-speech controls" at bounding box center [76, 151] width 30 height 25
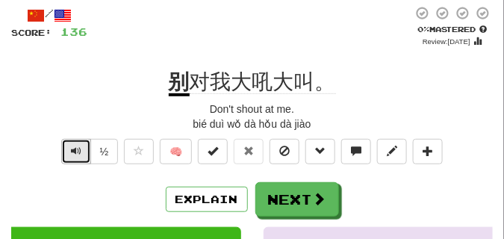
click at [81, 152] on button "Text-to-speech controls" at bounding box center [76, 151] width 30 height 25
click at [80, 151] on span "Text-to-speech controls" at bounding box center [76, 151] width 10 height 10
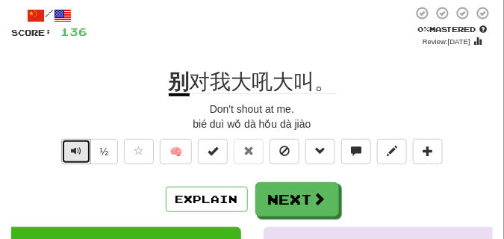
click at [80, 151] on span "Text-to-speech controls" at bounding box center [76, 151] width 10 height 10
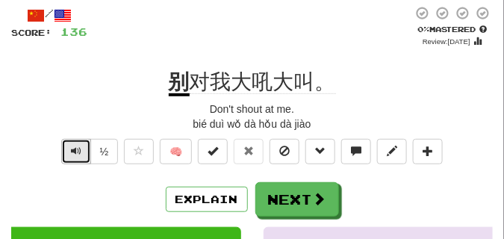
click at [80, 151] on span "Text-to-speech controls" at bounding box center [76, 151] width 10 height 10
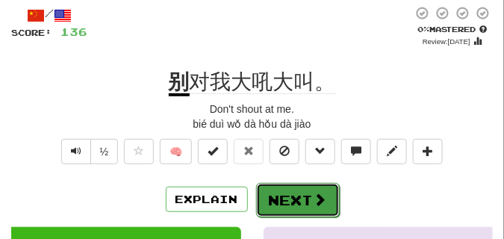
click at [279, 193] on button "Next" at bounding box center [298, 200] width 84 height 34
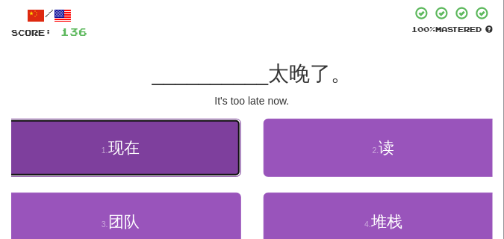
click at [138, 152] on span "现在" at bounding box center [123, 147] width 31 height 17
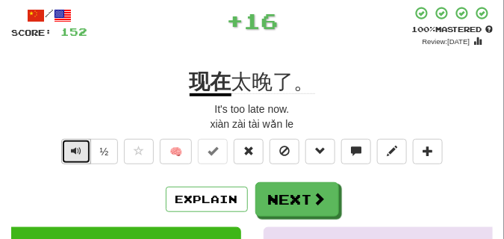
click at [79, 149] on span "Text-to-speech controls" at bounding box center [76, 151] width 10 height 10
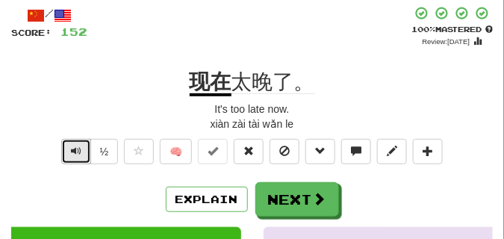
click at [79, 149] on span "Text-to-speech controls" at bounding box center [76, 151] width 10 height 10
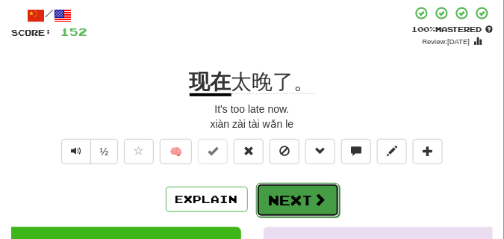
click at [296, 195] on button "Next" at bounding box center [298, 200] width 84 height 34
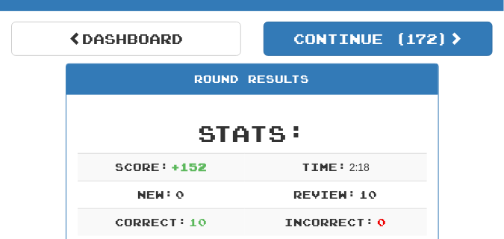
scroll to position [103, 0]
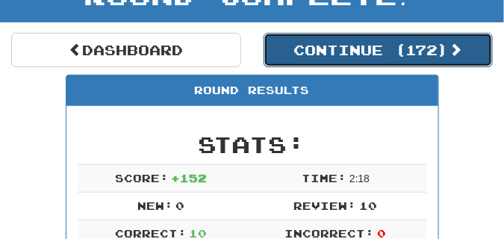
click at [320, 63] on button "Continue ( 172 )" at bounding box center [379, 50] width 230 height 34
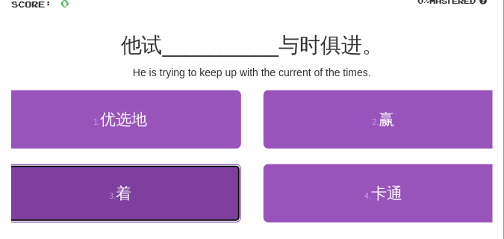
click at [160, 196] on button "3 . 着" at bounding box center [120, 193] width 241 height 58
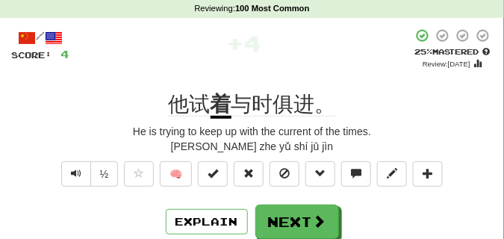
scroll to position [66, 0]
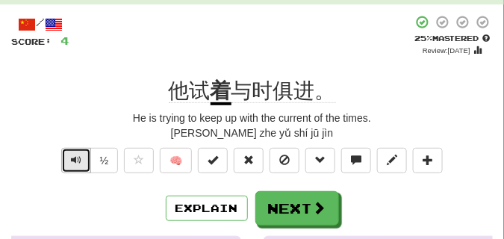
click at [78, 161] on span "Text-to-speech controls" at bounding box center [76, 160] width 10 height 10
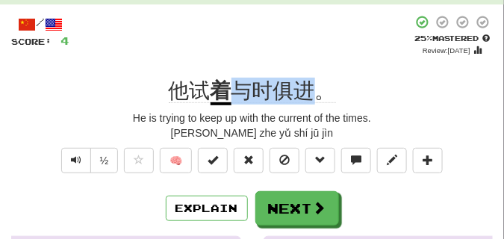
drag, startPoint x: 236, startPoint y: 84, endPoint x: 321, endPoint y: 99, distance: 86.5
click at [321, 99] on span "与时俱进。" at bounding box center [284, 91] width 105 height 24
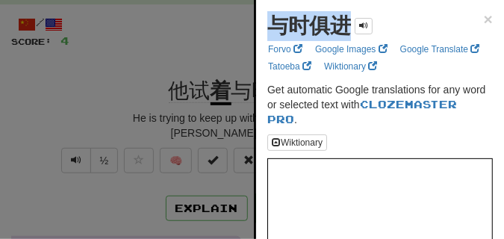
drag, startPoint x: 266, startPoint y: 28, endPoint x: 346, endPoint y: 31, distance: 80.0
copy strong "与时俱进"
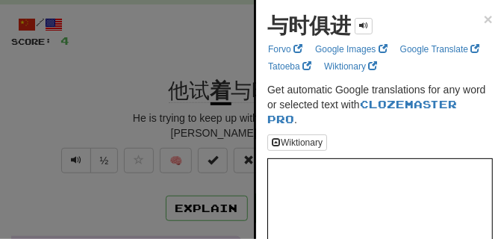
click at [188, 56] on div at bounding box center [252, 119] width 504 height 239
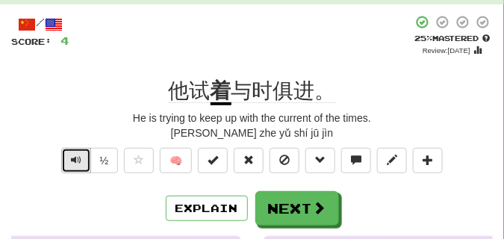
click at [72, 157] on span "Text-to-speech controls" at bounding box center [76, 160] width 10 height 10
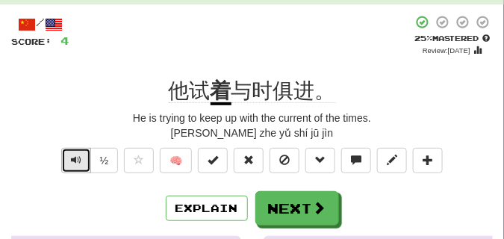
click at [72, 157] on span "Text-to-speech controls" at bounding box center [76, 160] width 10 height 10
click at [73, 163] on span "Text-to-speech controls" at bounding box center [76, 160] width 10 height 10
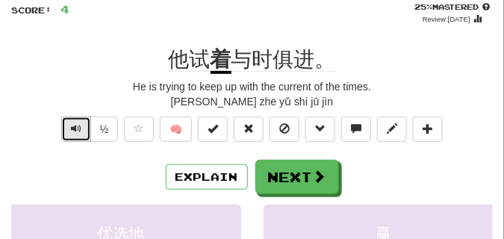
scroll to position [112, 0]
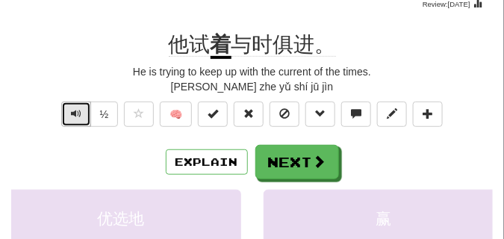
click at [75, 113] on span "Text-to-speech controls" at bounding box center [76, 113] width 10 height 10
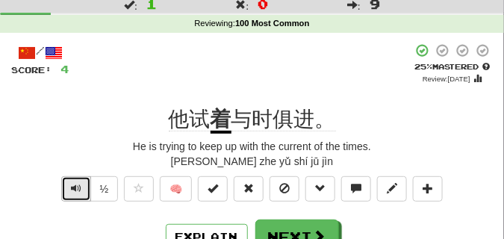
scroll to position [75, 0]
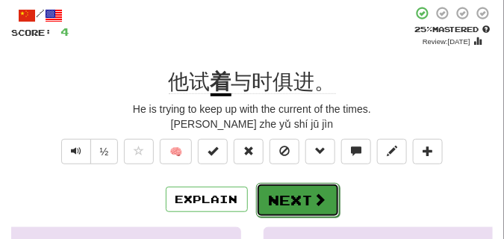
click at [291, 190] on button "Next" at bounding box center [298, 200] width 84 height 34
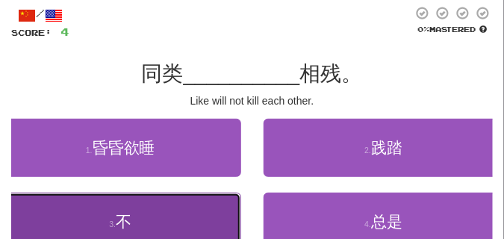
click at [140, 211] on button "3 . 不" at bounding box center [120, 222] width 241 height 58
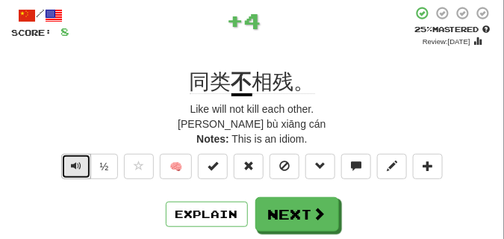
click at [71, 169] on span "Text-to-speech controls" at bounding box center [76, 166] width 10 height 10
click at [79, 164] on span "Text-to-speech controls" at bounding box center [76, 166] width 10 height 10
click at [76, 154] on button "Text-to-speech controls" at bounding box center [76, 166] width 30 height 25
click at [76, 164] on span "Text-to-speech controls" at bounding box center [76, 166] width 10 height 10
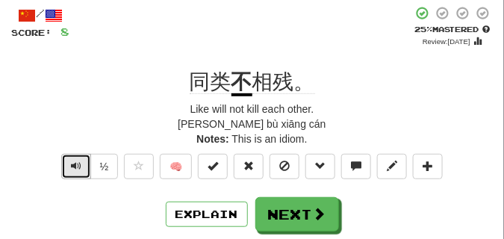
click at [76, 164] on span "Text-to-speech controls" at bounding box center [76, 166] width 10 height 10
click at [80, 164] on span "Text-to-speech controls" at bounding box center [76, 166] width 10 height 10
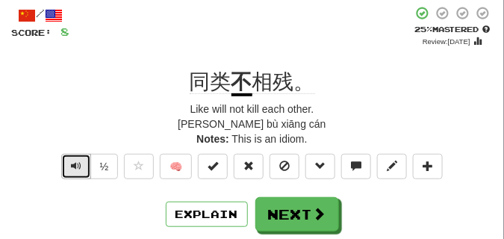
click at [80, 164] on span "Text-to-speech controls" at bounding box center [76, 166] width 10 height 10
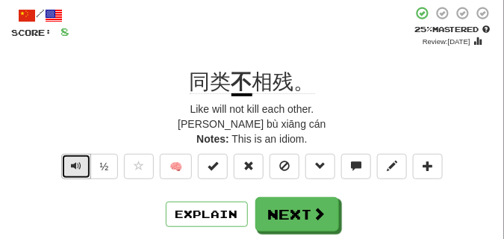
click at [80, 164] on span "Text-to-speech controls" at bounding box center [76, 166] width 10 height 10
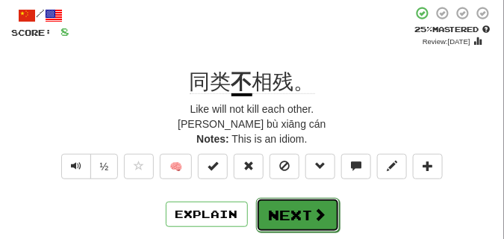
click at [286, 214] on button "Next" at bounding box center [298, 215] width 84 height 34
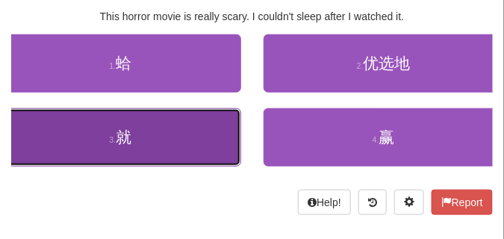
click at [108, 145] on button "3 . 就" at bounding box center [120, 137] width 241 height 58
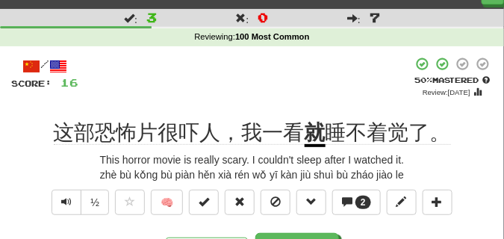
scroll to position [37, 0]
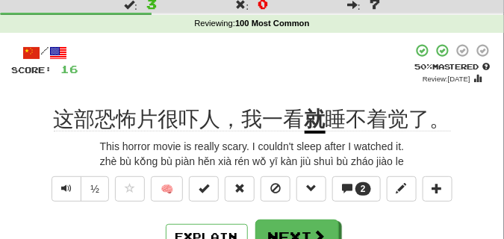
click at [66, 157] on div "zhè bù kǒng bù piàn hěn xià rén wǒ yī kàn jiù shuì bù zháo jiào le" at bounding box center [252, 161] width 482 height 15
click at [66, 186] on span "Text-to-speech controls" at bounding box center [66, 188] width 10 height 10
click at [70, 161] on div "zhè bù kǒng bù piàn hěn xià rén wǒ yī kàn jiù shuì bù zháo jiào le" at bounding box center [252, 161] width 482 height 15
click at [66, 190] on span "Text-to-speech controls" at bounding box center [66, 188] width 10 height 10
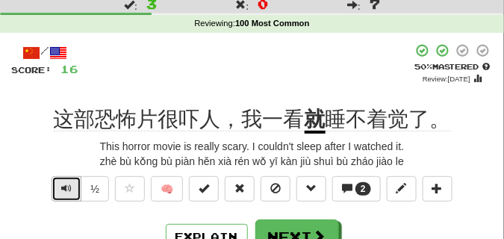
click at [66, 190] on span "Text-to-speech controls" at bounding box center [66, 188] width 10 height 10
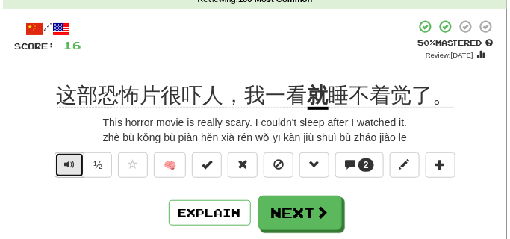
scroll to position [75, 0]
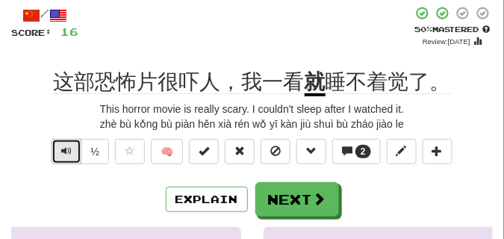
click at [68, 155] on span "Text-to-speech controls" at bounding box center [66, 151] width 10 height 10
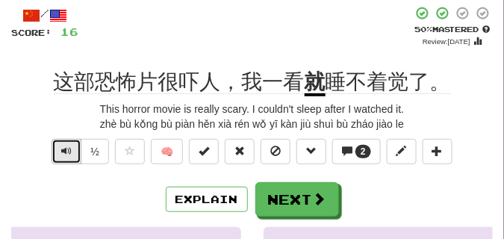
click at [68, 155] on span "Text-to-speech controls" at bounding box center [66, 151] width 10 height 10
click at [67, 155] on span "Text-to-speech controls" at bounding box center [66, 151] width 10 height 10
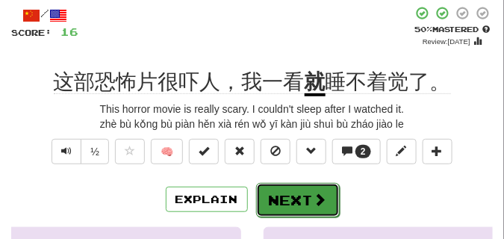
click at [306, 195] on button "Next" at bounding box center [298, 200] width 84 height 34
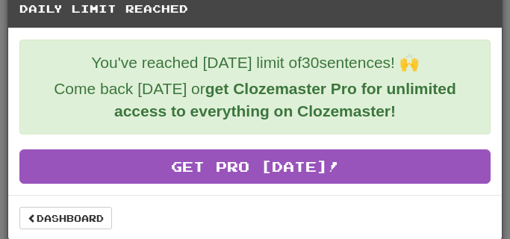
scroll to position [27, 0]
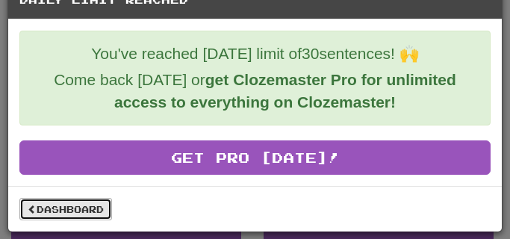
click at [60, 204] on link "Dashboard" at bounding box center [65, 209] width 93 height 22
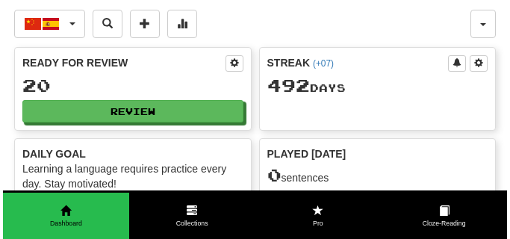
scroll to position [261, 0]
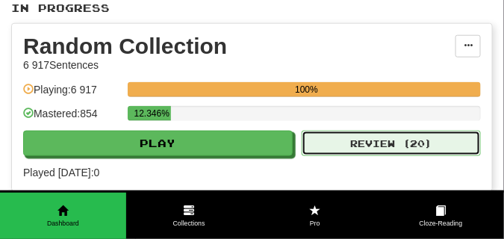
click at [374, 149] on button "Review ( 20 )" at bounding box center [391, 143] width 179 height 25
select select "**"
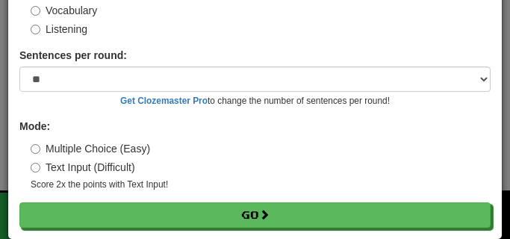
scroll to position [120, 0]
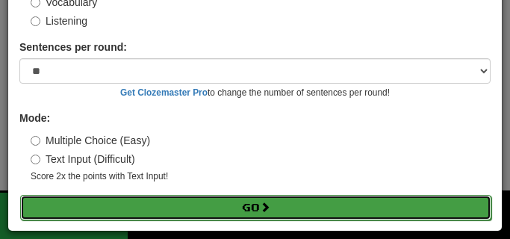
click at [329, 211] on button "Go" at bounding box center [255, 207] width 471 height 25
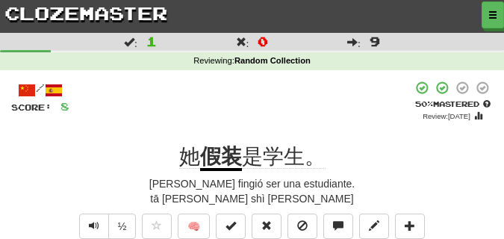
scroll to position [75, 0]
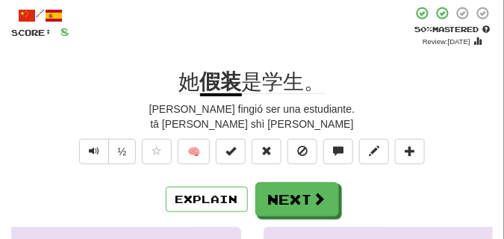
click at [96, 148] on span "Text-to-speech controls" at bounding box center [94, 151] width 10 height 10
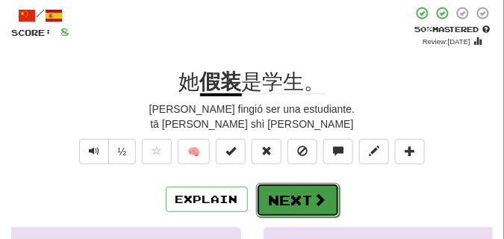
click at [317, 194] on span at bounding box center [320, 199] width 13 height 13
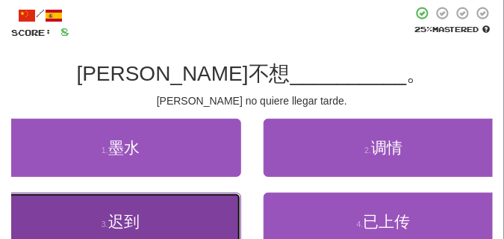
click at [170, 229] on button "3 . 迟到" at bounding box center [120, 222] width 241 height 58
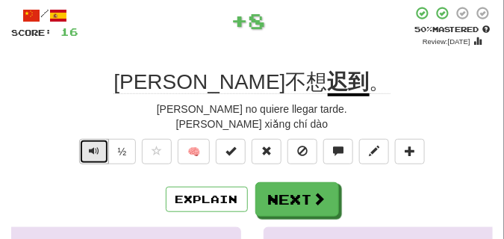
click at [101, 155] on button "Text-to-speech controls" at bounding box center [94, 151] width 30 height 25
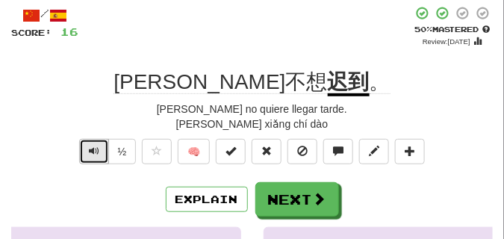
click at [101, 155] on button "Text-to-speech controls" at bounding box center [94, 151] width 30 height 25
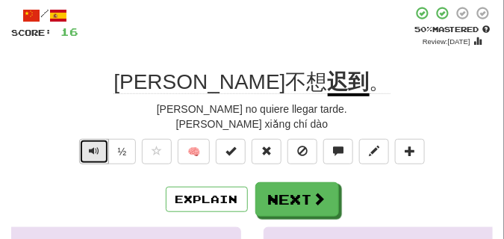
click at [101, 155] on button "Text-to-speech controls" at bounding box center [94, 151] width 30 height 25
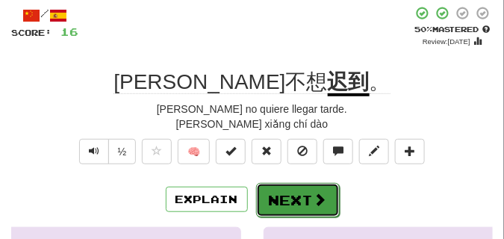
click at [315, 193] on span at bounding box center [320, 199] width 13 height 13
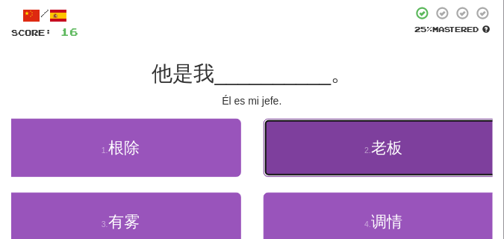
click at [338, 163] on button "2 . 老板" at bounding box center [384, 148] width 241 height 58
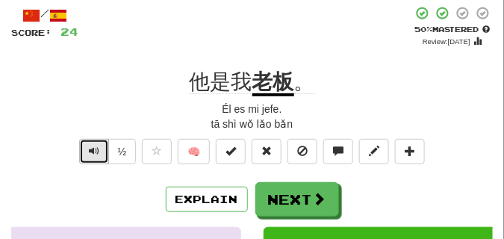
click at [90, 152] on span "Text-to-speech controls" at bounding box center [94, 151] width 10 height 10
click at [95, 188] on div "Explain Next" at bounding box center [252, 199] width 482 height 34
click at [96, 150] on span "Text-to-speech controls" at bounding box center [94, 151] width 10 height 10
click at [93, 193] on div "Explain Next" at bounding box center [252, 199] width 482 height 34
click at [86, 152] on button "Text-to-speech controls" at bounding box center [94, 151] width 30 height 25
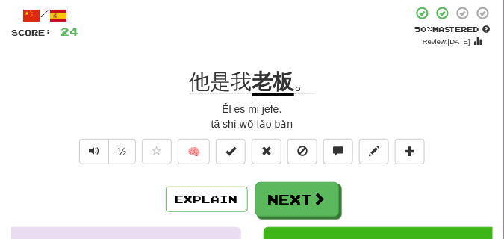
click at [102, 181] on div "/ Score: 24 + 8 50 % Mastered Review: [DATE] 他是我 老板 。 Él es mi jefe. tā shì wǒ …" at bounding box center [252, 230] width 482 height 448
click at [93, 154] on span "Text-to-speech controls" at bounding box center [94, 151] width 10 height 10
click at [93, 200] on div "Explain Next" at bounding box center [252, 199] width 482 height 34
click at [83, 147] on button "Text-to-speech controls" at bounding box center [94, 151] width 30 height 25
click at [87, 179] on div "/ Score: 24 + 8 50 % Mastered Review: [DATE] 他是我 老板 。 Él es mi jefe. tā shì wǒ …" at bounding box center [252, 230] width 482 height 448
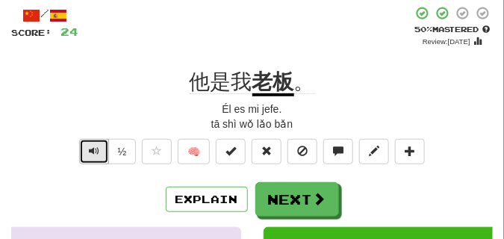
click at [89, 152] on span "Text-to-speech controls" at bounding box center [94, 151] width 10 height 10
click at [93, 184] on div "Explain Next" at bounding box center [252, 199] width 482 height 34
click at [88, 161] on button "Text-to-speech controls" at bounding box center [94, 151] width 30 height 25
click at [89, 157] on button "Text-to-speech controls" at bounding box center [94, 151] width 30 height 25
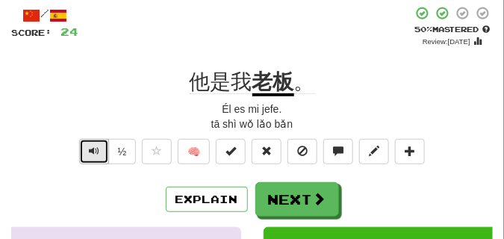
click at [89, 157] on button "Text-to-speech controls" at bounding box center [94, 151] width 30 height 25
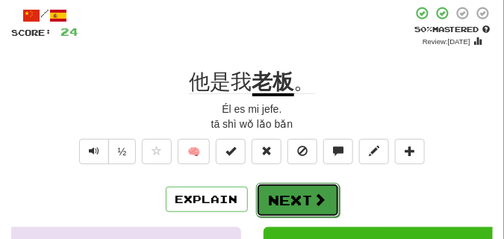
click at [280, 194] on button "Next" at bounding box center [298, 200] width 84 height 34
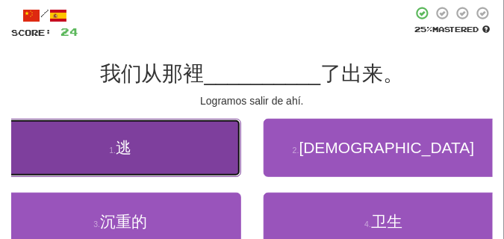
click at [205, 164] on button "1 . 逃" at bounding box center [120, 148] width 241 height 58
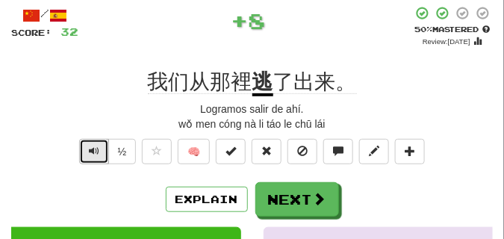
click at [96, 150] on span "Text-to-speech controls" at bounding box center [94, 151] width 10 height 10
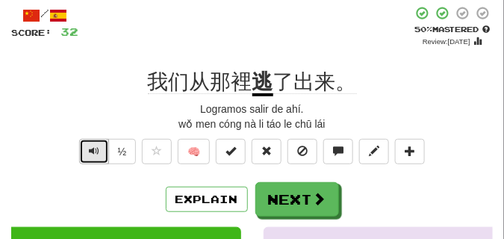
click at [96, 150] on span "Text-to-speech controls" at bounding box center [94, 151] width 10 height 10
click at [96, 149] on span "Text-to-speech controls" at bounding box center [94, 151] width 10 height 10
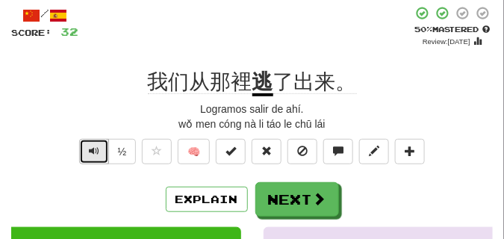
click at [96, 149] on span "Text-to-speech controls" at bounding box center [94, 151] width 10 height 10
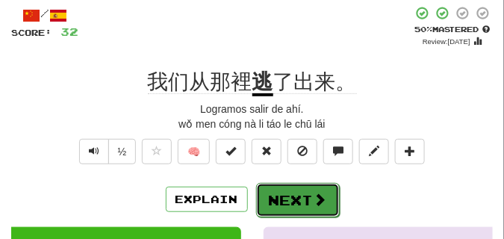
click at [302, 188] on button "Next" at bounding box center [298, 200] width 84 height 34
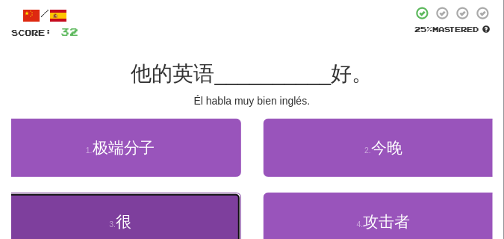
click at [211, 214] on button "3 . 很" at bounding box center [120, 222] width 241 height 58
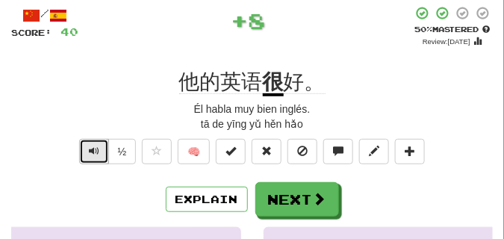
click at [87, 153] on button "Text-to-speech controls" at bounding box center [94, 151] width 30 height 25
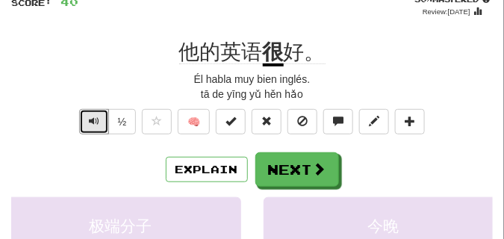
scroll to position [112, 0]
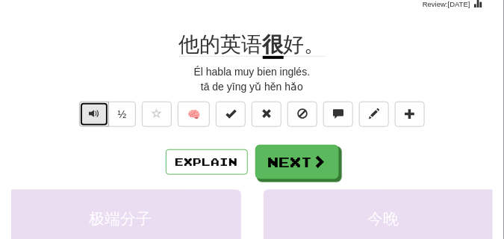
click at [99, 117] on button "Text-to-speech controls" at bounding box center [94, 114] width 30 height 25
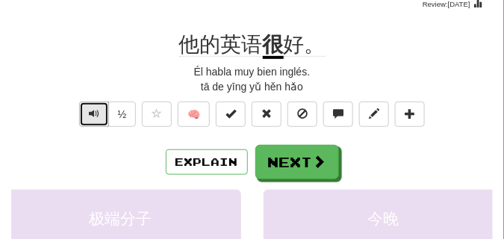
click at [99, 117] on button "Text-to-speech controls" at bounding box center [94, 114] width 30 height 25
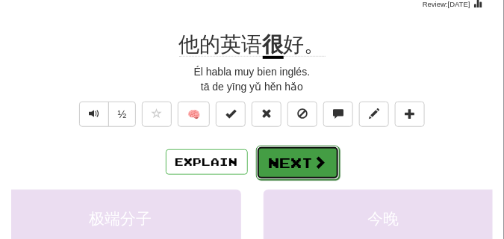
click at [302, 156] on button "Next" at bounding box center [298, 163] width 84 height 34
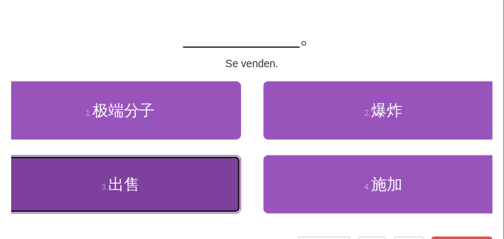
click at [197, 176] on button "3 . 出售" at bounding box center [120, 184] width 241 height 58
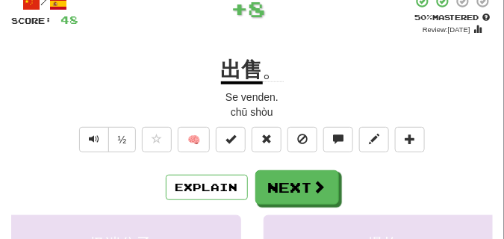
scroll to position [75, 0]
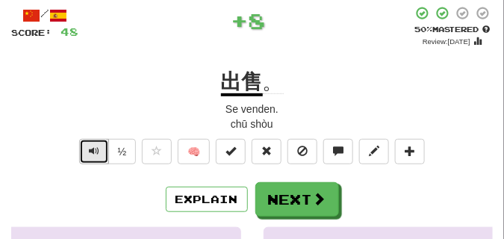
click at [90, 150] on span "Text-to-speech controls" at bounding box center [94, 151] width 10 height 10
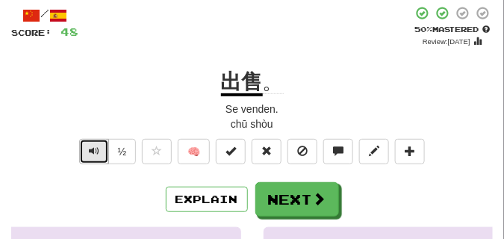
click at [90, 150] on span "Text-to-speech controls" at bounding box center [94, 151] width 10 height 10
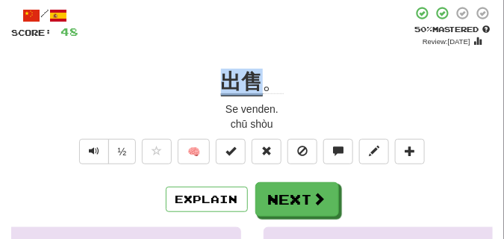
drag, startPoint x: 206, startPoint y: 86, endPoint x: 265, endPoint y: 92, distance: 59.3
click at [265, 92] on div "出售 。" at bounding box center [252, 82] width 482 height 27
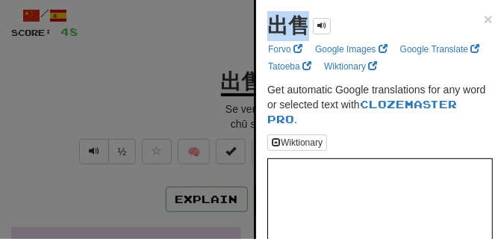
drag, startPoint x: 268, startPoint y: 34, endPoint x: 314, endPoint y: 40, distance: 46.0
click at [314, 40] on div "出售" at bounding box center [298, 26] width 63 height 30
copy div "出售"
click at [156, 87] on div at bounding box center [252, 119] width 504 height 239
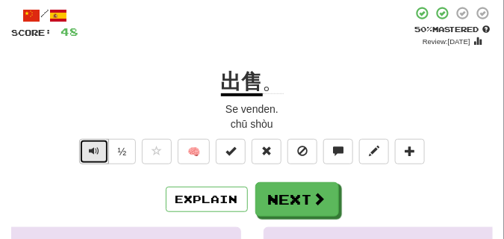
click at [83, 147] on button "Text-to-speech controls" at bounding box center [94, 151] width 30 height 25
click at [84, 147] on button "Text-to-speech controls" at bounding box center [94, 151] width 30 height 25
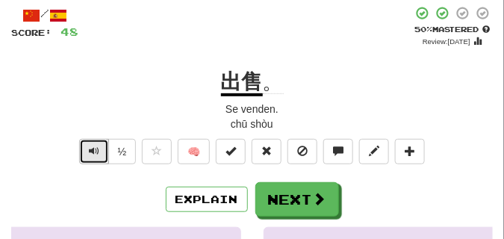
click at [84, 147] on button "Text-to-speech controls" at bounding box center [94, 151] width 30 height 25
click at [86, 146] on button "Text-to-speech controls" at bounding box center [94, 151] width 30 height 25
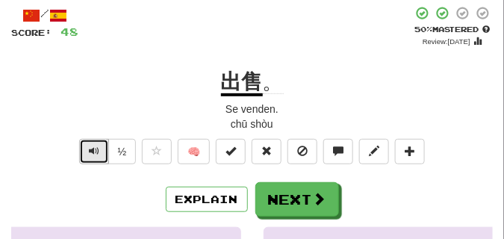
click at [86, 146] on button "Text-to-speech controls" at bounding box center [94, 151] width 30 height 25
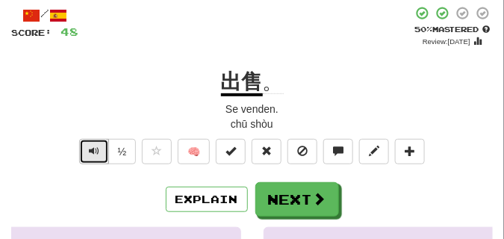
click at [87, 146] on button "Text-to-speech controls" at bounding box center [94, 151] width 30 height 25
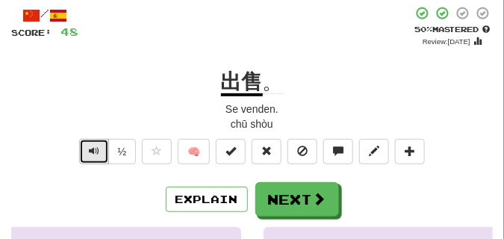
click at [87, 146] on button "Text-to-speech controls" at bounding box center [94, 151] width 30 height 25
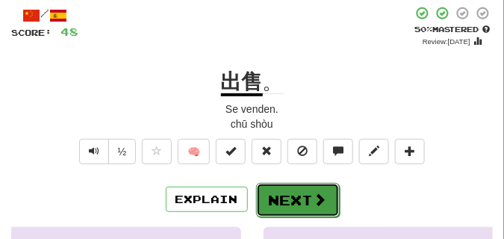
click at [306, 185] on button "Next" at bounding box center [298, 200] width 84 height 34
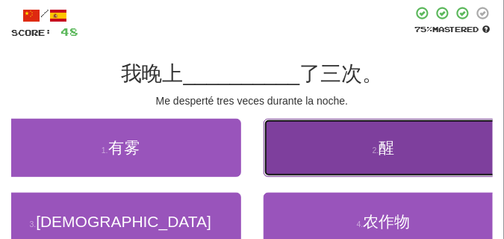
click at [371, 146] on button "2 . 醒" at bounding box center [384, 148] width 241 height 58
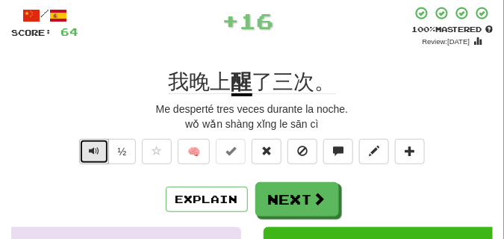
click at [102, 158] on button "Text-to-speech controls" at bounding box center [94, 151] width 30 height 25
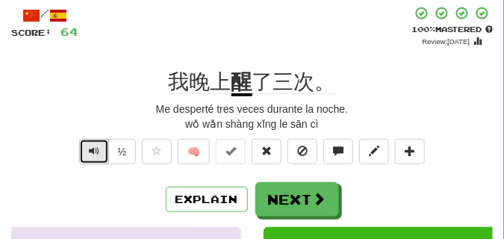
click at [102, 158] on button "Text-to-speech controls" at bounding box center [94, 151] width 30 height 25
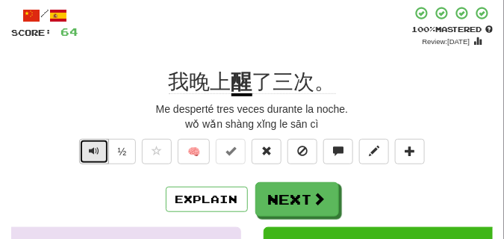
click at [102, 158] on button "Text-to-speech controls" at bounding box center [94, 151] width 30 height 25
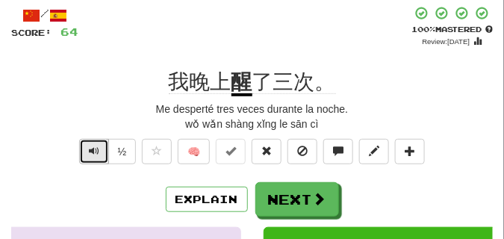
click at [102, 158] on button "Text-to-speech controls" at bounding box center [94, 151] width 30 height 25
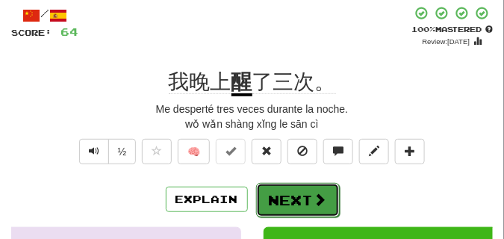
click at [306, 190] on button "Next" at bounding box center [298, 200] width 84 height 34
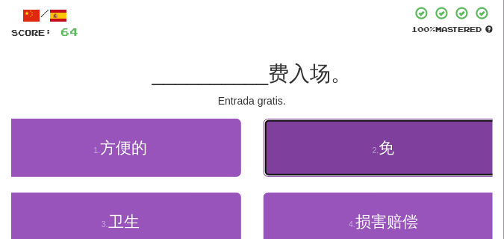
click at [332, 156] on button "2 . 免" at bounding box center [384, 148] width 241 height 58
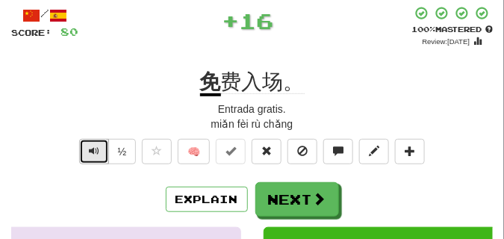
click at [90, 161] on button "Text-to-speech controls" at bounding box center [94, 151] width 30 height 25
click at [90, 160] on button "Text-to-speech controls" at bounding box center [94, 151] width 30 height 25
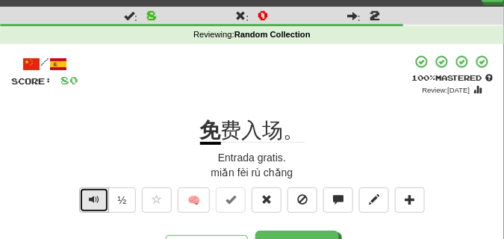
scroll to position [37, 0]
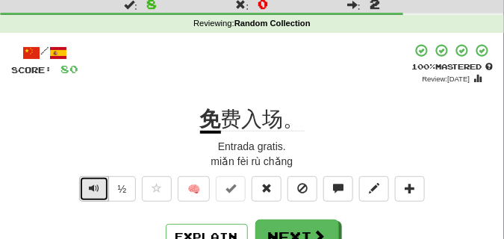
click at [97, 181] on button "Text-to-speech controls" at bounding box center [94, 188] width 30 height 25
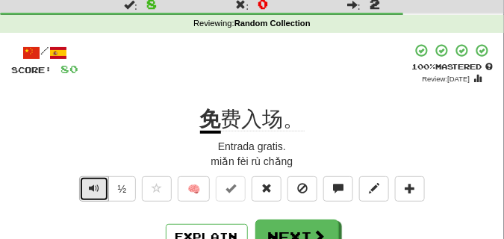
click at [97, 181] on button "Text-to-speech controls" at bounding box center [94, 188] width 30 height 25
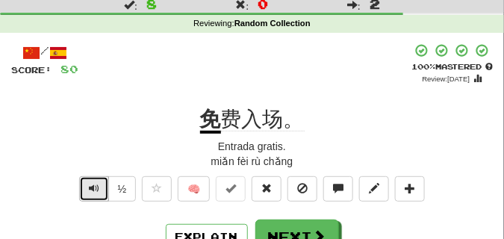
click at [98, 181] on button "Text-to-speech controls" at bounding box center [94, 188] width 30 height 25
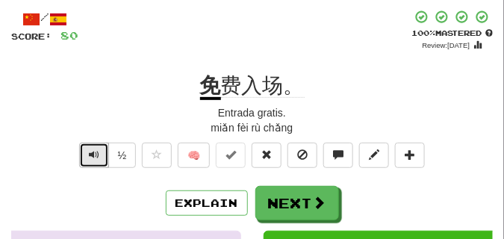
scroll to position [112, 0]
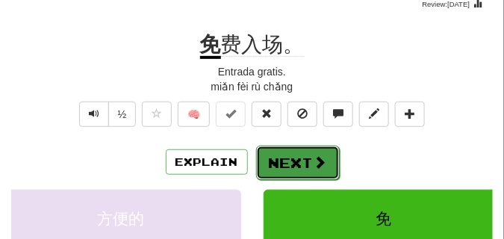
click at [275, 170] on button "Next" at bounding box center [298, 163] width 84 height 34
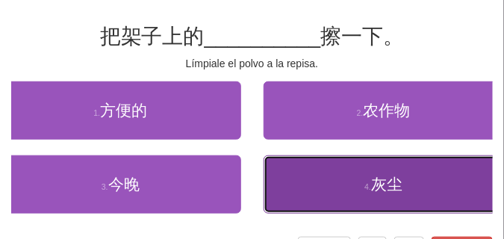
click at [427, 196] on button "4 . 灰尘" at bounding box center [384, 184] width 241 height 58
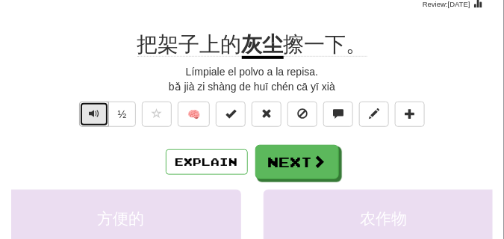
click at [96, 110] on span "Text-to-speech controls" at bounding box center [94, 113] width 10 height 10
click at [97, 111] on span "Text-to-speech controls" at bounding box center [94, 113] width 10 height 10
click at [98, 112] on span "Text-to-speech controls" at bounding box center [94, 113] width 10 height 10
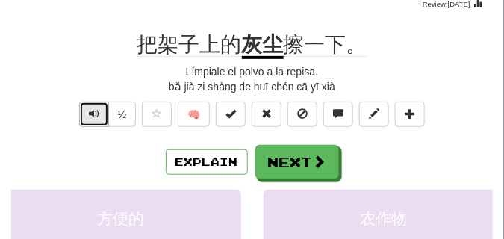
click at [98, 112] on span "Text-to-speech controls" at bounding box center [94, 113] width 10 height 10
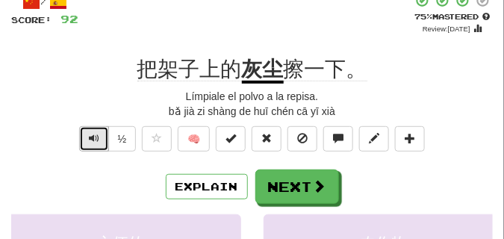
scroll to position [75, 0]
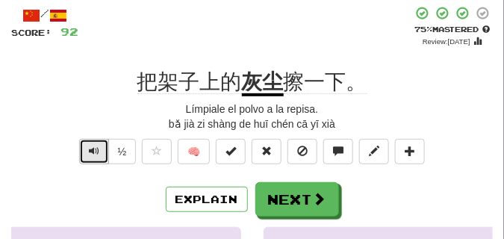
click at [100, 158] on button "Text-to-speech controls" at bounding box center [94, 151] width 30 height 25
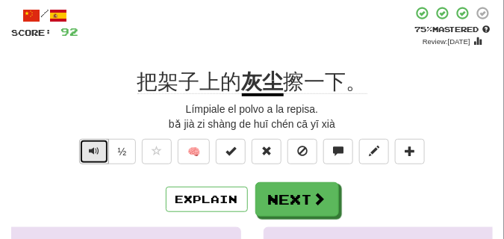
click at [100, 158] on button "Text-to-speech controls" at bounding box center [94, 151] width 30 height 25
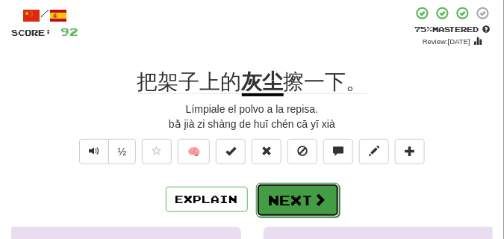
click at [292, 202] on button "Next" at bounding box center [298, 200] width 84 height 34
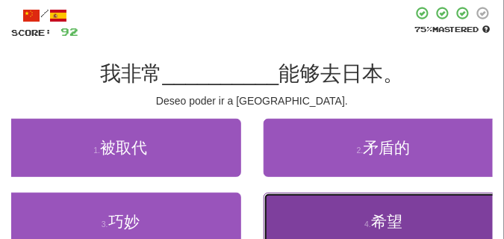
click at [321, 216] on button "4 . 希望" at bounding box center [384, 222] width 241 height 58
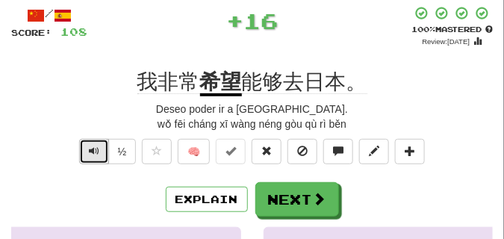
click at [98, 152] on span "Text-to-speech controls" at bounding box center [94, 151] width 10 height 10
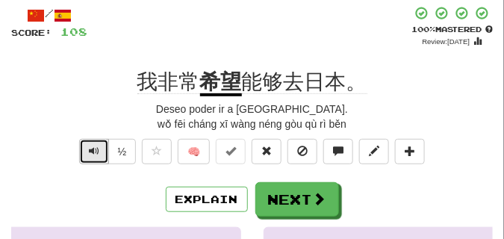
click at [98, 152] on span "Text-to-speech controls" at bounding box center [94, 151] width 10 height 10
click at [94, 152] on span "Text-to-speech controls" at bounding box center [94, 151] width 10 height 10
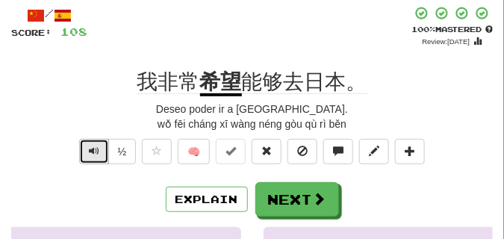
click at [91, 157] on button "Text-to-speech controls" at bounding box center [94, 151] width 30 height 25
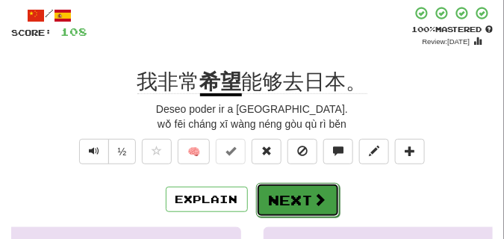
click at [279, 193] on button "Next" at bounding box center [298, 200] width 84 height 34
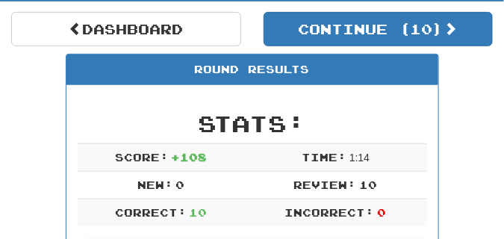
scroll to position [140, 0]
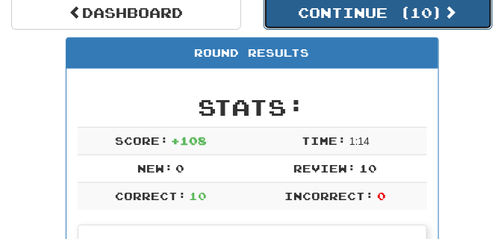
click at [312, 24] on button "Continue ( 10 )" at bounding box center [379, 13] width 230 height 34
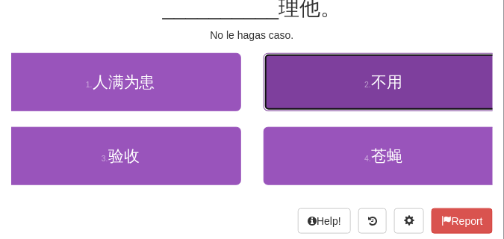
click at [327, 105] on button "2 . 不用" at bounding box center [384, 82] width 241 height 58
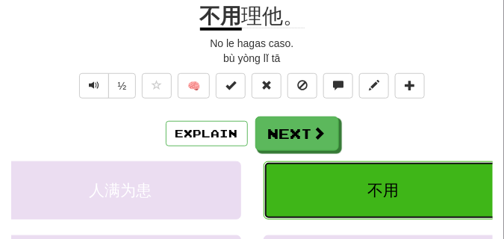
scroll to position [148, 0]
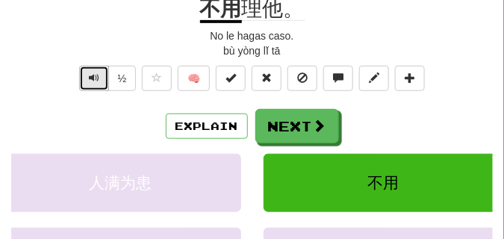
click at [89, 84] on button "Text-to-speech controls" at bounding box center [94, 78] width 30 height 25
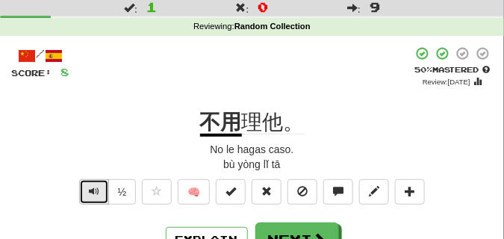
scroll to position [75, 0]
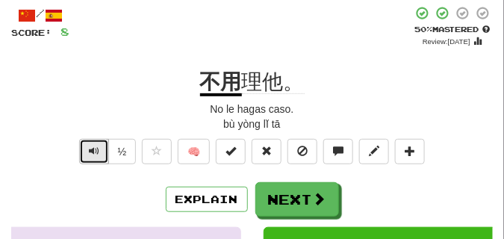
click at [91, 146] on span "Text-to-speech controls" at bounding box center [94, 151] width 10 height 10
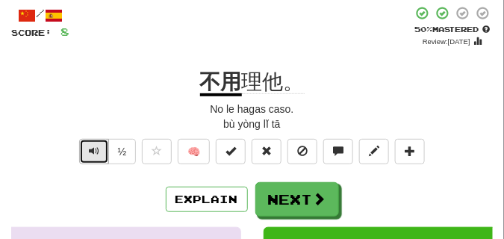
click at [91, 146] on span "Text-to-speech controls" at bounding box center [94, 151] width 10 height 10
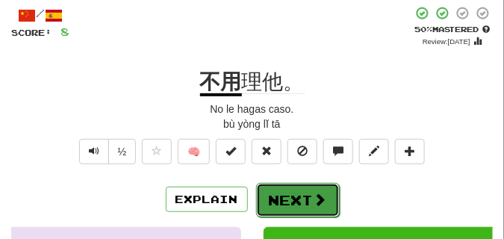
click at [292, 193] on button "Next" at bounding box center [298, 200] width 84 height 34
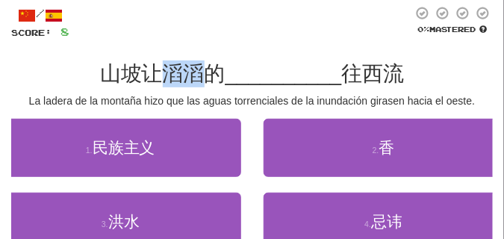
drag, startPoint x: 169, startPoint y: 78, endPoint x: 199, endPoint y: 77, distance: 29.9
click at [199, 77] on span "山坡让滔滔的" at bounding box center [163, 73] width 126 height 23
copy span "滔滔"
click at [181, 37] on div at bounding box center [240, 23] width 343 height 34
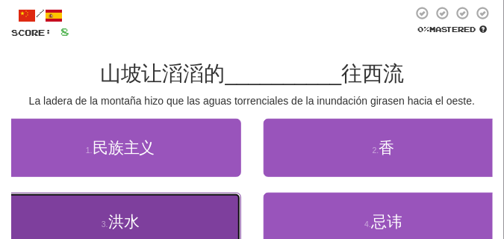
click at [152, 203] on button "3 . 洪水" at bounding box center [120, 222] width 241 height 58
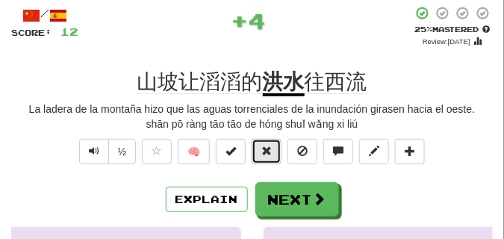
click at [272, 152] on span at bounding box center [266, 151] width 10 height 10
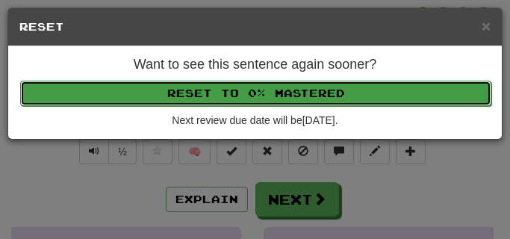
click at [267, 90] on button "Reset to 0% Mastered" at bounding box center [255, 93] width 471 height 25
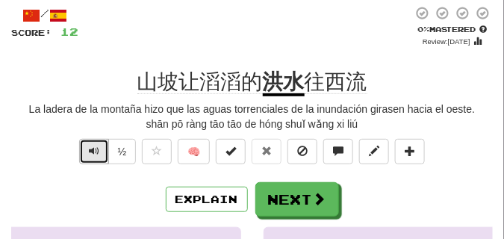
click at [100, 149] on button "Text-to-speech controls" at bounding box center [94, 151] width 30 height 25
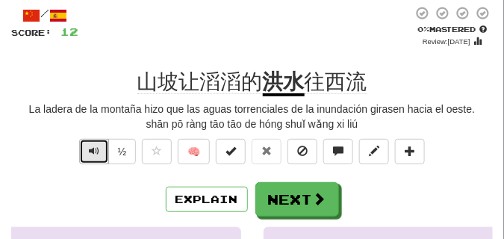
click at [100, 149] on button "Text-to-speech controls" at bounding box center [94, 151] width 30 height 25
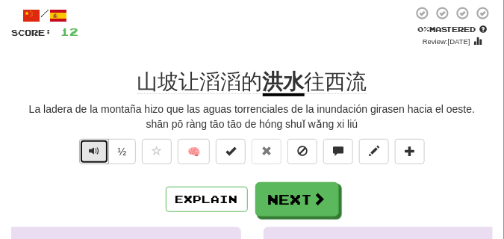
click at [100, 149] on button "Text-to-speech controls" at bounding box center [94, 151] width 30 height 25
click at [95, 149] on span "Text-to-speech controls" at bounding box center [94, 151] width 10 height 10
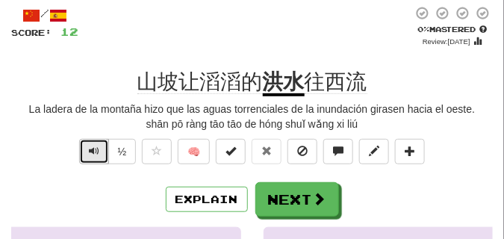
click at [95, 149] on span "Text-to-speech controls" at bounding box center [94, 151] width 10 height 10
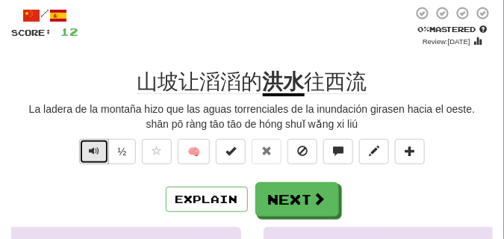
click at [93, 149] on span "Text-to-speech controls" at bounding box center [94, 151] width 10 height 10
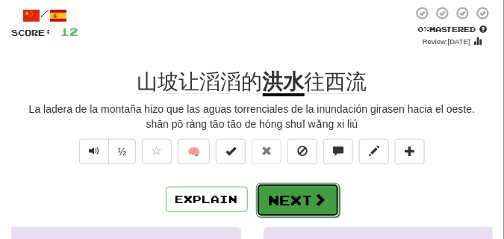
click at [289, 188] on button "Next" at bounding box center [298, 200] width 84 height 34
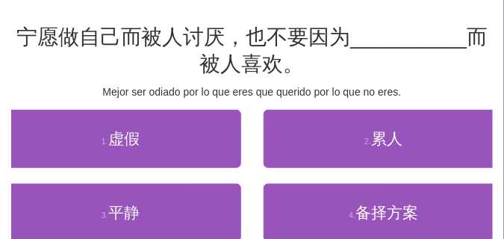
scroll to position [112, 0]
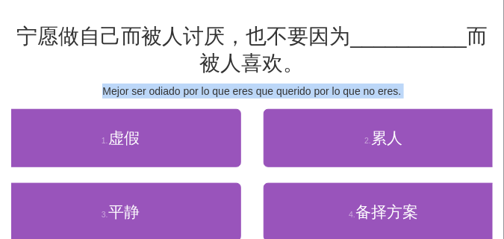
drag, startPoint x: 102, startPoint y: 102, endPoint x: 87, endPoint y: 93, distance: 18.5
click at [87, 93] on div "/ Score: 12 25 % Mastered 宁愿做自己而被人讨厌，也不要因为 __________ 而被人喜欢。 Mejor ser odiado p…" at bounding box center [252, 129] width 482 height 320
click at [87, 93] on div "Mejor ser odiado por lo que eres que querido por lo que no eres." at bounding box center [252, 91] width 482 height 15
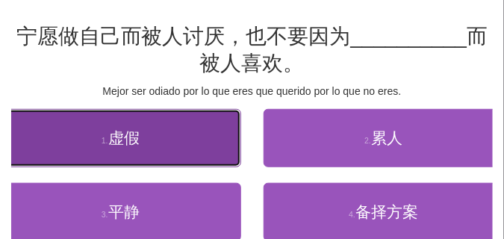
click at [97, 149] on button "1 . 虚假" at bounding box center [120, 138] width 241 height 58
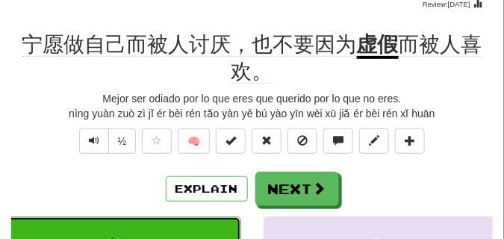
scroll to position [75, 0]
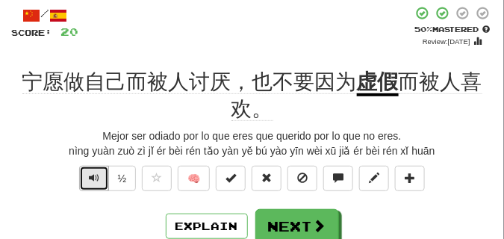
click at [87, 174] on button "Text-to-speech controls" at bounding box center [94, 178] width 30 height 25
click at [87, 173] on button "Text-to-speech controls" at bounding box center [94, 178] width 30 height 25
click at [92, 179] on span "Text-to-speech controls" at bounding box center [94, 178] width 10 height 10
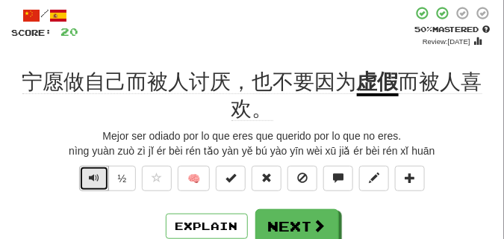
click at [90, 179] on span "Text-to-speech controls" at bounding box center [94, 178] width 10 height 10
click at [96, 180] on span "Text-to-speech controls" at bounding box center [94, 178] width 10 height 10
click at [96, 179] on span "Text-to-speech controls" at bounding box center [94, 178] width 10 height 10
click at [103, 176] on button "Text-to-speech controls" at bounding box center [94, 178] width 30 height 25
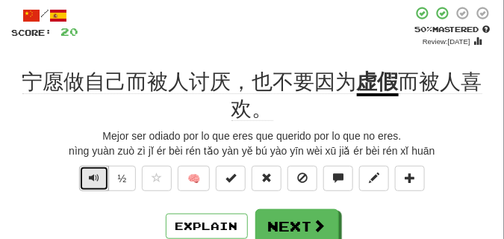
click at [103, 176] on button "Text-to-speech controls" at bounding box center [94, 178] width 30 height 25
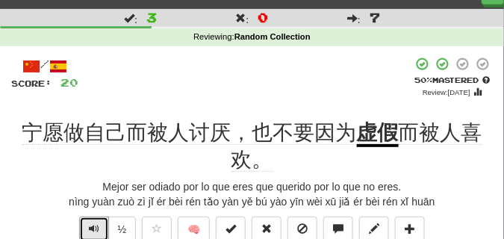
scroll to position [37, 0]
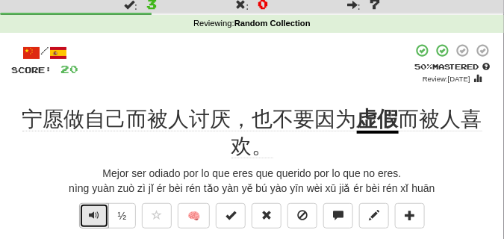
click at [85, 215] on button "Text-to-speech controls" at bounding box center [94, 215] width 30 height 25
click at [86, 215] on button "Text-to-speech controls" at bounding box center [94, 215] width 30 height 25
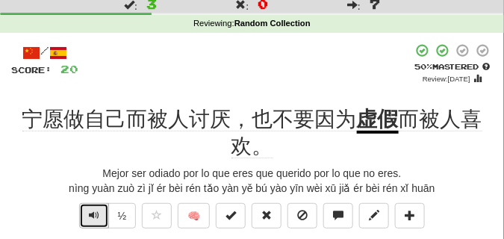
click at [86, 215] on button "Text-to-speech controls" at bounding box center [94, 215] width 30 height 25
click at [85, 214] on button "Text-to-speech controls" at bounding box center [94, 215] width 30 height 25
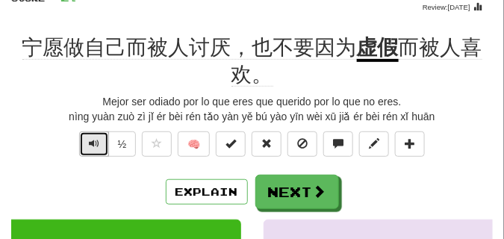
scroll to position [112, 0]
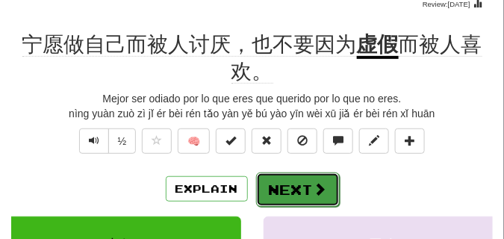
click at [274, 192] on button "Next" at bounding box center [298, 190] width 84 height 34
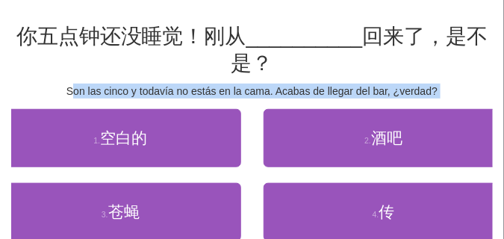
drag, startPoint x: 75, startPoint y: 96, endPoint x: 88, endPoint y: 99, distance: 13.8
click at [88, 99] on div "/ Score: 20 75 % Mastered 你五点钟还没睡觉！刚从 __________ 回来了，是不是？ Son las cinco y todav…" at bounding box center [252, 129] width 482 height 320
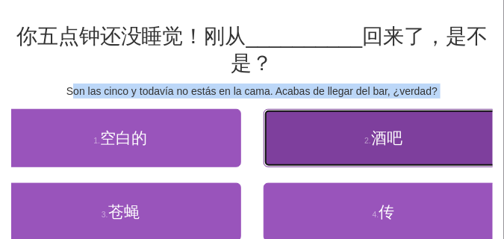
click at [335, 151] on button "2 . 酒吧" at bounding box center [384, 138] width 241 height 58
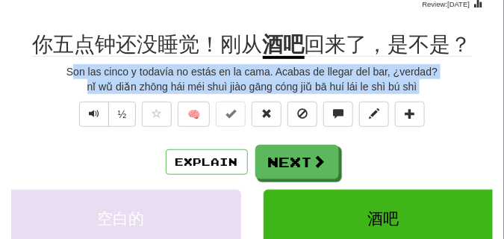
click at [26, 93] on div "nǐ wǔ diǎn zhōng hái méi shuì jiào gāng cóng jiǔ bā huí lái le shì bú shì" at bounding box center [252, 86] width 482 height 15
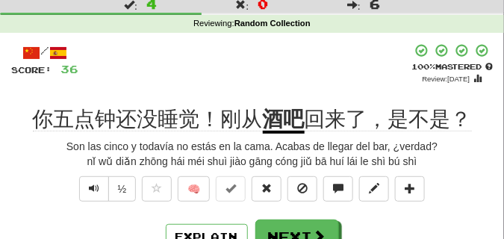
scroll to position [75, 0]
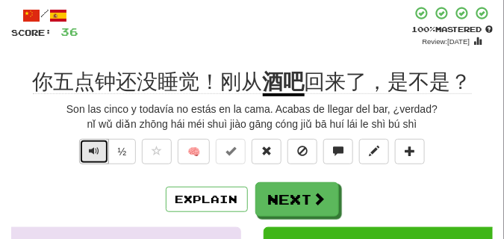
click at [96, 152] on span "Text-to-speech controls" at bounding box center [94, 151] width 10 height 10
click at [94, 152] on span "Text-to-speech controls" at bounding box center [94, 151] width 10 height 10
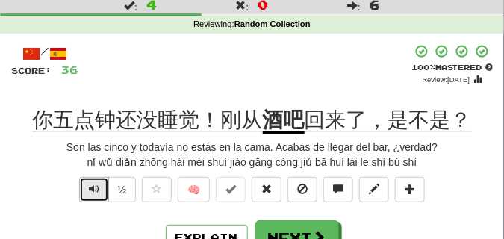
scroll to position [37, 0]
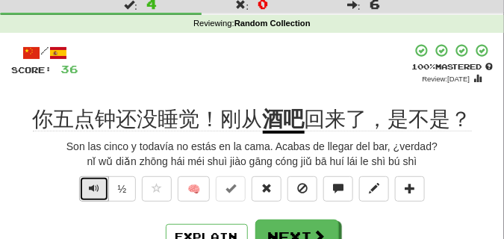
click at [85, 188] on button "Text-to-speech controls" at bounding box center [94, 188] width 30 height 25
click at [94, 187] on span "Text-to-speech controls" at bounding box center [94, 188] width 10 height 10
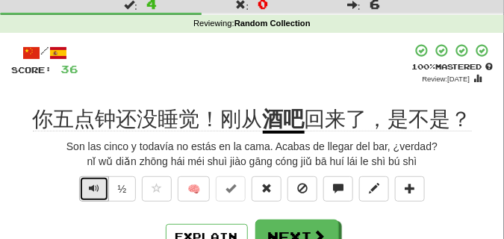
click at [94, 186] on span "Text-to-speech controls" at bounding box center [94, 188] width 10 height 10
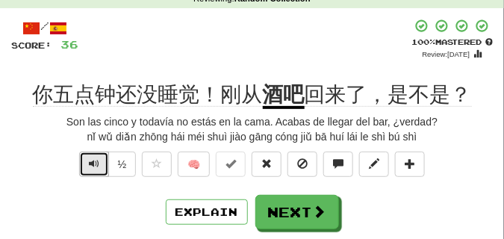
scroll to position [75, 0]
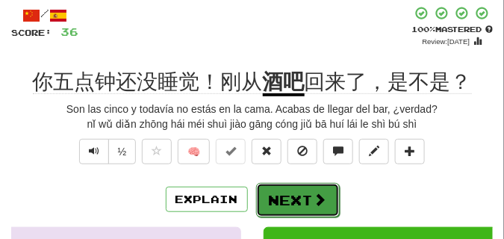
click at [298, 187] on button "Next" at bounding box center [298, 200] width 84 height 34
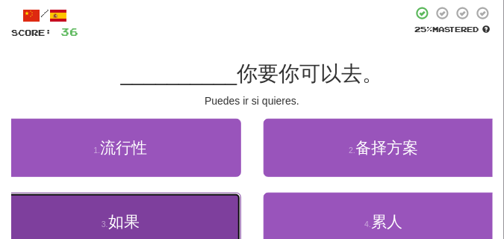
click at [171, 214] on button "3 . 如果" at bounding box center [120, 222] width 241 height 58
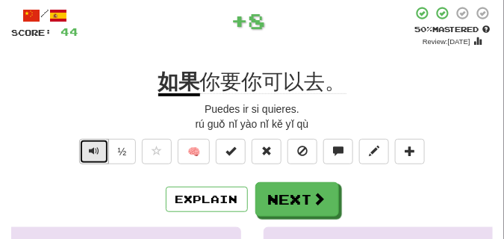
click at [92, 150] on span "Text-to-speech controls" at bounding box center [94, 151] width 10 height 10
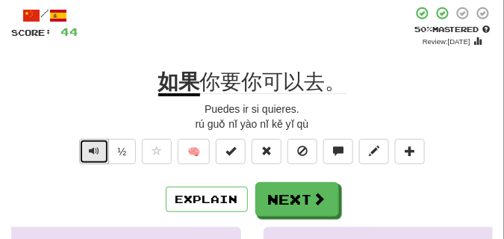
click at [92, 150] on span "Text-to-speech controls" at bounding box center [94, 151] width 10 height 10
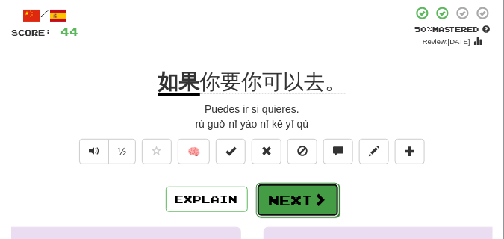
click at [303, 190] on button "Next" at bounding box center [298, 200] width 84 height 34
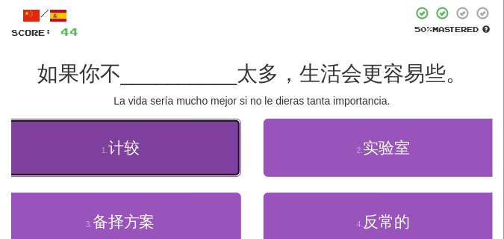
click at [184, 152] on button "1 . 计较" at bounding box center [120, 148] width 241 height 58
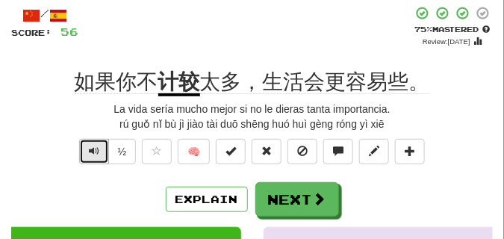
click at [91, 148] on span "Text-to-speech controls" at bounding box center [94, 151] width 10 height 10
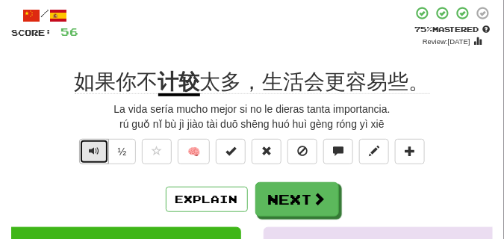
click at [91, 148] on span "Text-to-speech controls" at bounding box center [94, 151] width 10 height 10
click at [99, 149] on button "Text-to-speech controls" at bounding box center [94, 151] width 30 height 25
click at [98, 155] on span "Text-to-speech controls" at bounding box center [94, 151] width 10 height 10
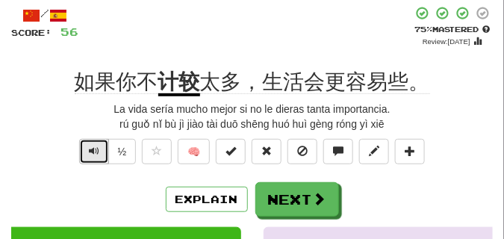
click at [98, 152] on span "Text-to-speech controls" at bounding box center [94, 151] width 10 height 10
click at [95, 155] on span "Text-to-speech controls" at bounding box center [94, 151] width 10 height 10
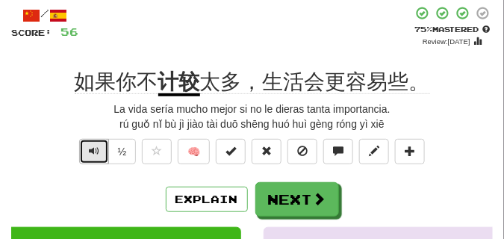
click at [95, 155] on span "Text-to-speech controls" at bounding box center [94, 151] width 10 height 10
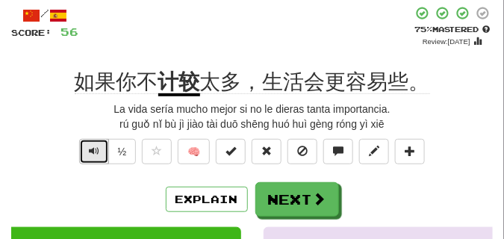
click at [95, 155] on span "Text-to-speech controls" at bounding box center [94, 151] width 10 height 10
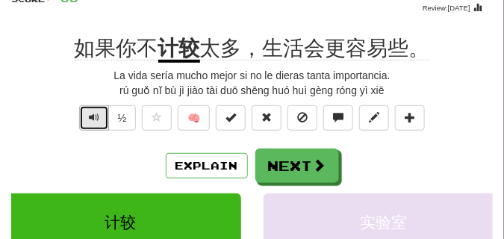
scroll to position [112, 0]
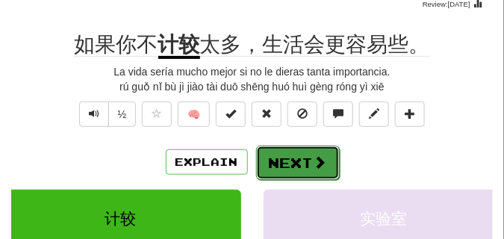
click at [289, 162] on button "Next" at bounding box center [298, 163] width 84 height 34
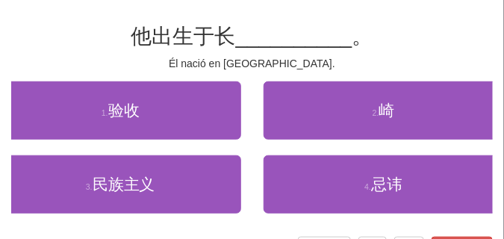
click at [358, 142] on div "2 . 崎" at bounding box center [385, 118] width 264 height 74
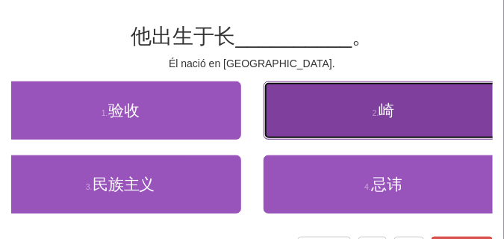
click at [346, 128] on button "2 . 崎" at bounding box center [384, 110] width 241 height 58
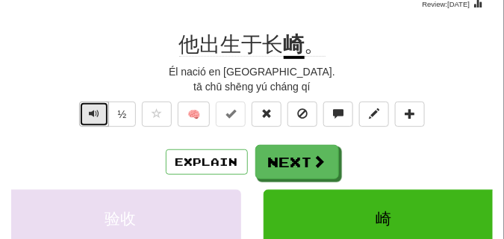
click at [95, 118] on span "Text-to-speech controls" at bounding box center [94, 113] width 10 height 10
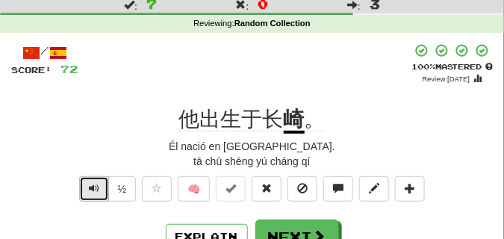
scroll to position [75, 0]
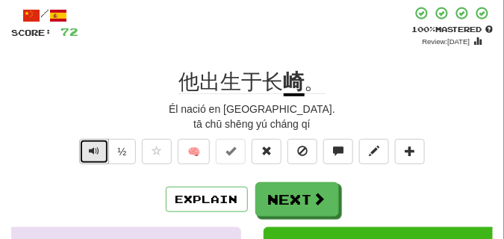
click at [89, 149] on span "Text-to-speech controls" at bounding box center [94, 151] width 10 height 10
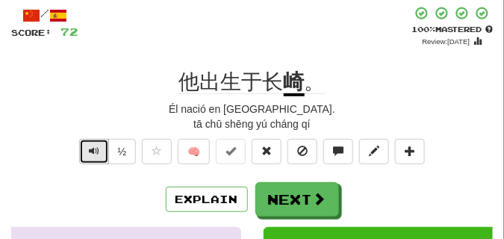
click at [89, 149] on span "Text-to-speech controls" at bounding box center [94, 151] width 10 height 10
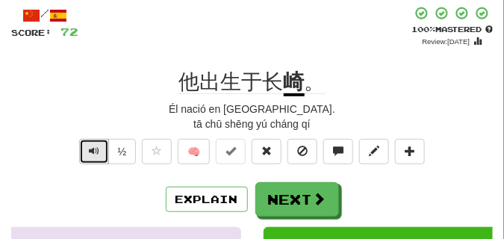
click at [89, 149] on span "Text-to-speech controls" at bounding box center [94, 151] width 10 height 10
click at [89, 155] on span "Text-to-speech controls" at bounding box center [94, 151] width 10 height 10
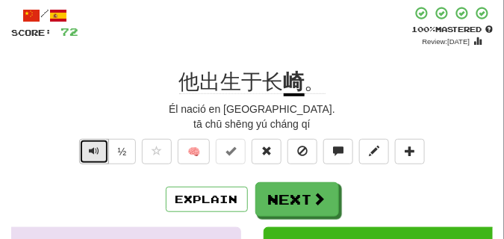
click at [89, 155] on span "Text-to-speech controls" at bounding box center [94, 151] width 10 height 10
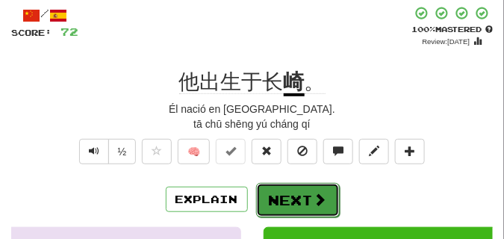
click at [320, 188] on button "Next" at bounding box center [298, 200] width 84 height 34
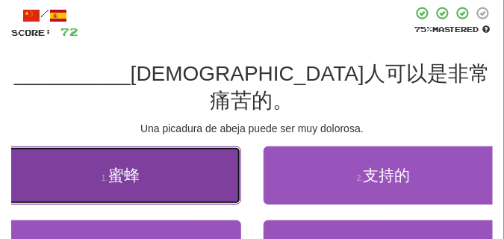
click at [191, 154] on button "1 . 蜜蜂" at bounding box center [120, 175] width 241 height 58
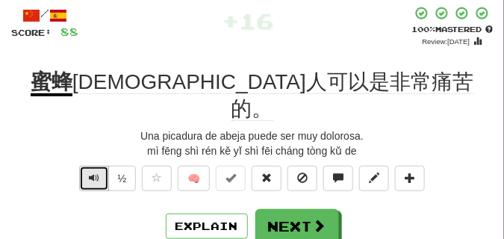
click at [100, 166] on button "Text-to-speech controls" at bounding box center [94, 178] width 30 height 25
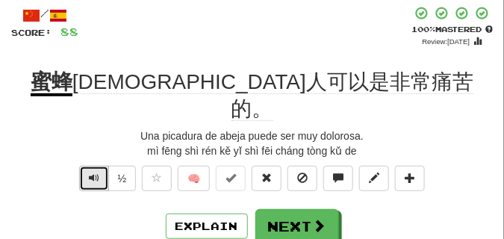
click at [100, 166] on button "Text-to-speech controls" at bounding box center [94, 178] width 30 height 25
click at [96, 173] on span "Text-to-speech controls" at bounding box center [94, 178] width 10 height 10
click at [97, 166] on button "Text-to-speech controls" at bounding box center [94, 178] width 30 height 25
click at [96, 173] on span "Text-to-speech controls" at bounding box center [94, 178] width 10 height 10
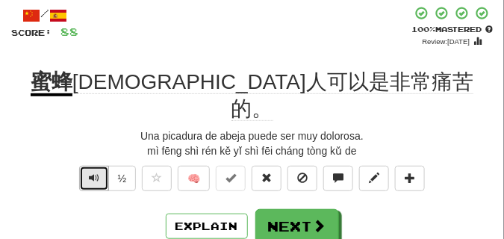
click at [96, 173] on span "Text-to-speech controls" at bounding box center [94, 178] width 10 height 10
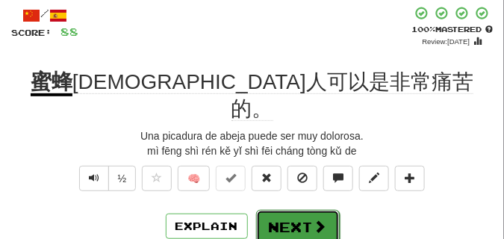
click at [321, 220] on span at bounding box center [320, 226] width 13 height 13
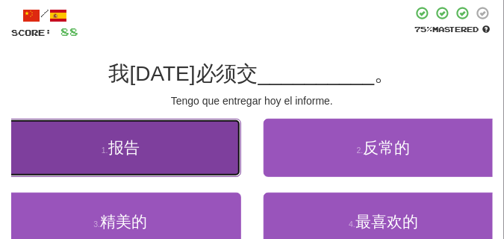
click at [129, 164] on button "1 . 报告" at bounding box center [120, 148] width 241 height 58
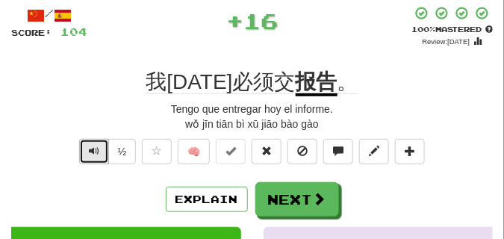
click at [93, 150] on span "Text-to-speech controls" at bounding box center [94, 151] width 10 height 10
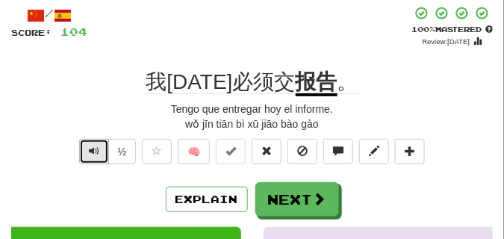
click at [86, 152] on button "Text-to-speech controls" at bounding box center [94, 151] width 30 height 25
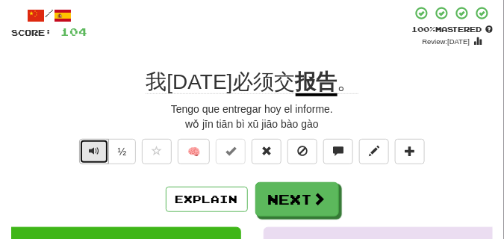
click at [86, 152] on button "Text-to-speech controls" at bounding box center [94, 151] width 30 height 25
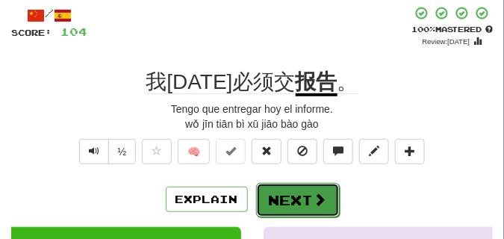
click at [300, 191] on button "Next" at bounding box center [298, 200] width 84 height 34
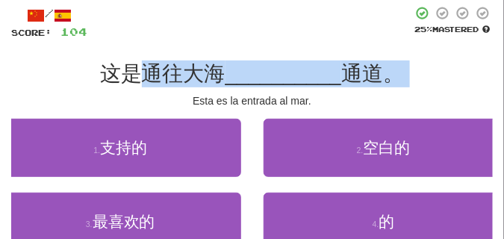
drag, startPoint x: 148, startPoint y: 75, endPoint x: 156, endPoint y: 93, distance: 19.0
click at [156, 93] on div "/ Score: 104 25 % Mastered 这是通往大海 __________ 通道。 Esta es la entrada al [DATE] .…" at bounding box center [252, 153] width 482 height 294
click at [154, 101] on div "Esta es la entrada al mar." at bounding box center [252, 100] width 482 height 15
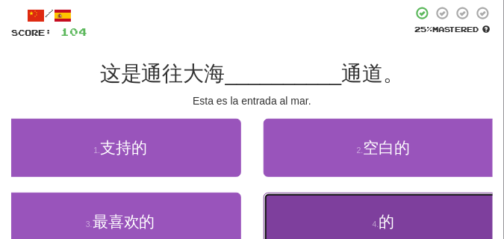
click at [338, 218] on button "4 . 的" at bounding box center [384, 222] width 241 height 58
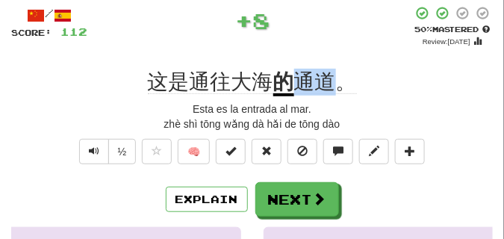
drag, startPoint x: 295, startPoint y: 85, endPoint x: 332, endPoint y: 87, distance: 36.7
click at [332, 87] on span "通道。" at bounding box center [325, 82] width 63 height 24
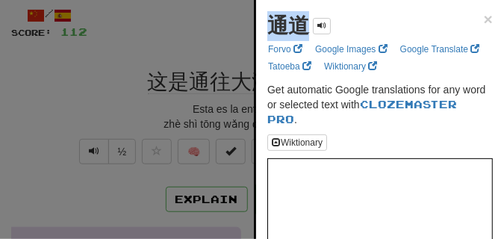
drag, startPoint x: 258, startPoint y: 21, endPoint x: 303, endPoint y: 29, distance: 45.6
copy strong "通道"
click at [161, 49] on div at bounding box center [252, 119] width 504 height 239
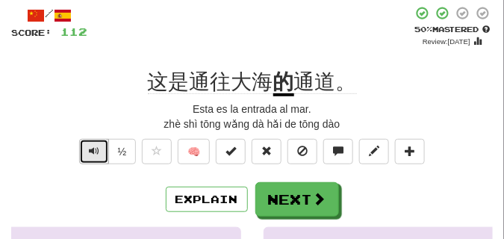
click at [89, 152] on span "Text-to-speech controls" at bounding box center [94, 151] width 10 height 10
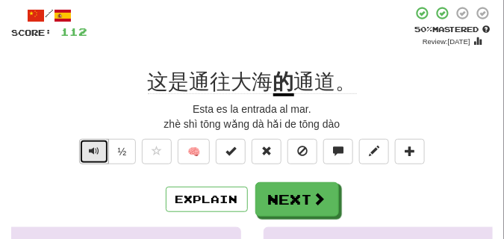
click at [89, 152] on span "Text-to-speech controls" at bounding box center [94, 151] width 10 height 10
click at [104, 146] on button "Text-to-speech controls" at bounding box center [94, 151] width 30 height 25
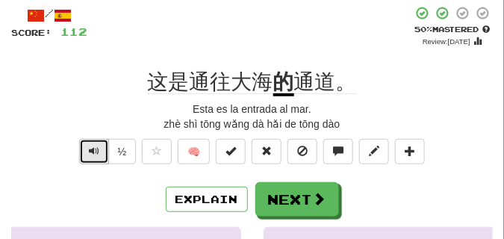
click at [104, 146] on button "Text-to-speech controls" at bounding box center [94, 151] width 30 height 25
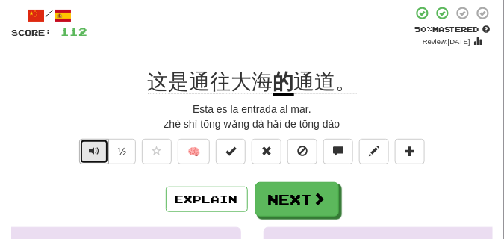
click at [104, 146] on button "Text-to-speech controls" at bounding box center [94, 151] width 30 height 25
